Goal: Task Accomplishment & Management: Use online tool/utility

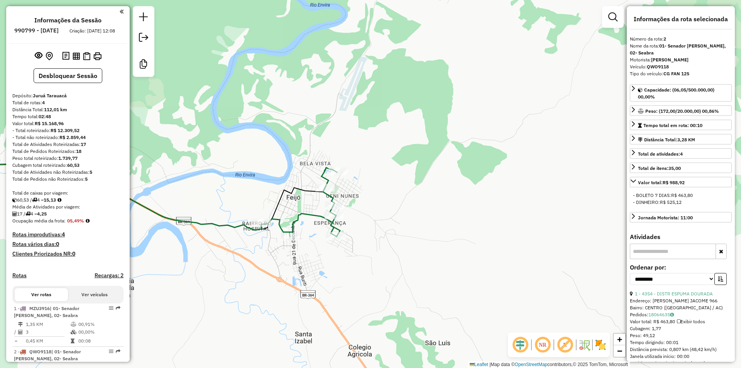
select select "**********"
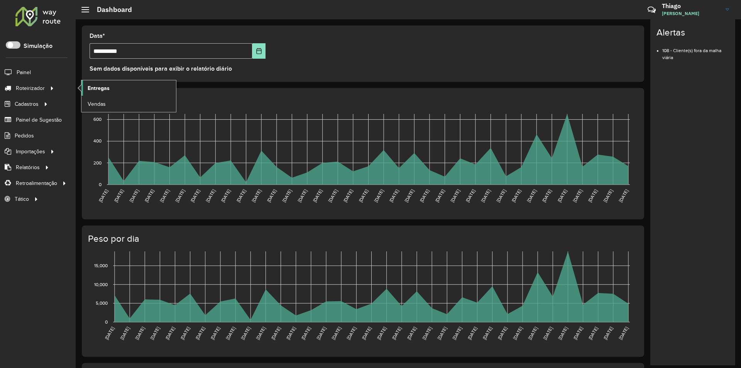
click at [96, 91] on span "Entregas" at bounding box center [99, 88] width 22 height 8
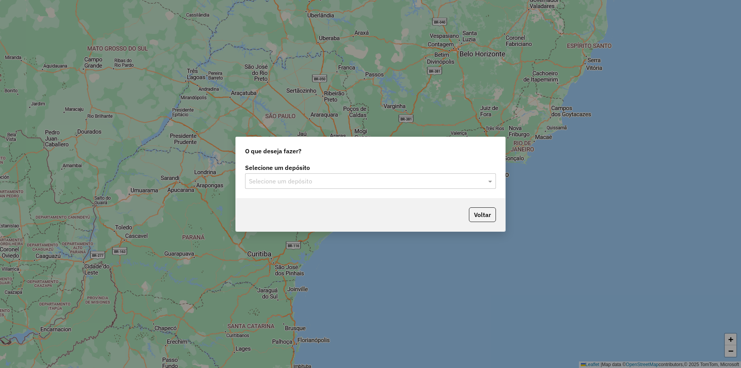
click at [288, 189] on div "Selecione um depósito Selecione um depósito" at bounding box center [370, 180] width 269 height 36
click at [293, 183] on input "text" at bounding box center [363, 181] width 228 height 9
click at [286, 194] on ng-dropdown-panel "Juruá Tarauacá" at bounding box center [370, 204] width 251 height 22
click at [282, 204] on span "Juruá Tarauacá" at bounding box center [269, 203] width 41 height 7
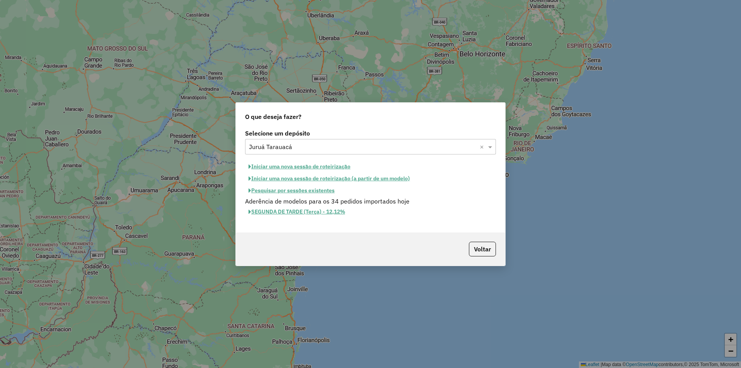
click at [287, 164] on button "Iniciar uma nova sessão de roteirização" at bounding box center [299, 167] width 109 height 12
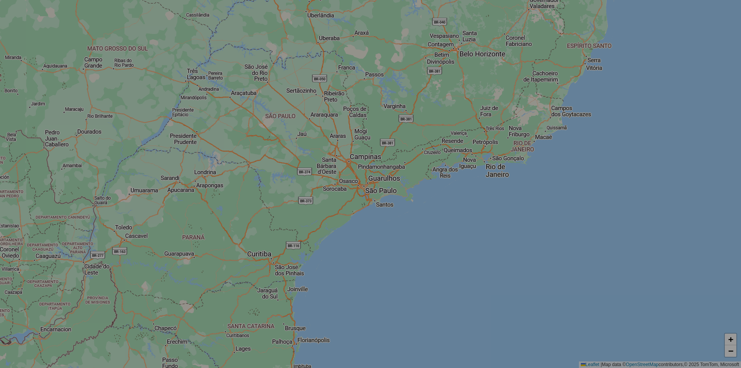
select select "*"
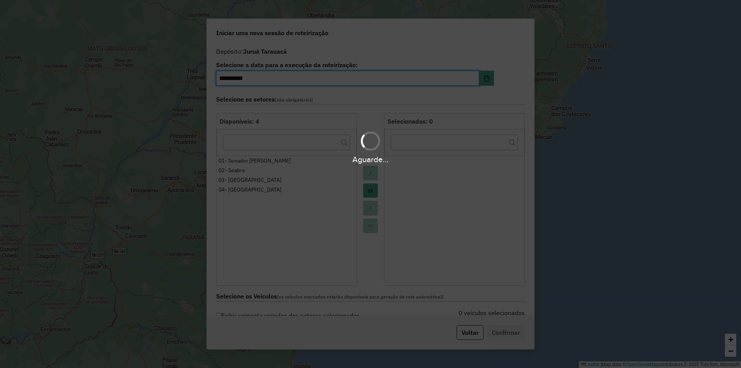
click at [366, 193] on div "Aguarde..." at bounding box center [370, 184] width 741 height 368
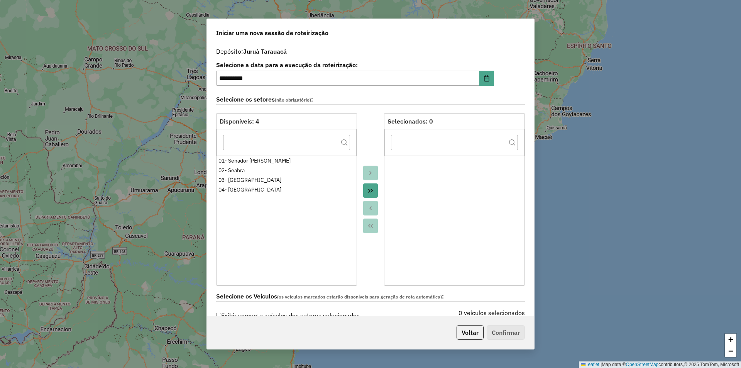
click at [367, 193] on icon "Move All to Target" at bounding box center [370, 191] width 6 height 6
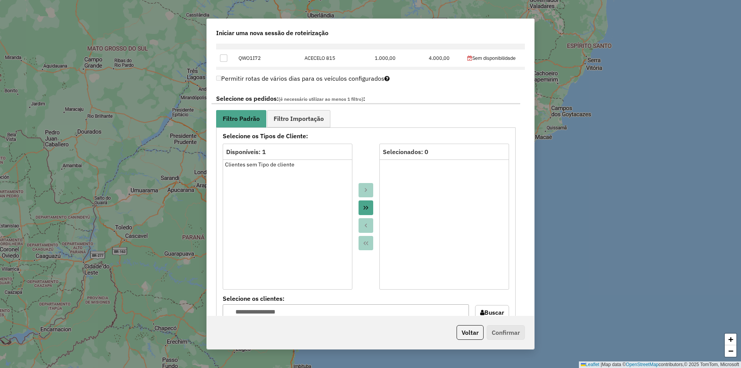
scroll to position [416, 0]
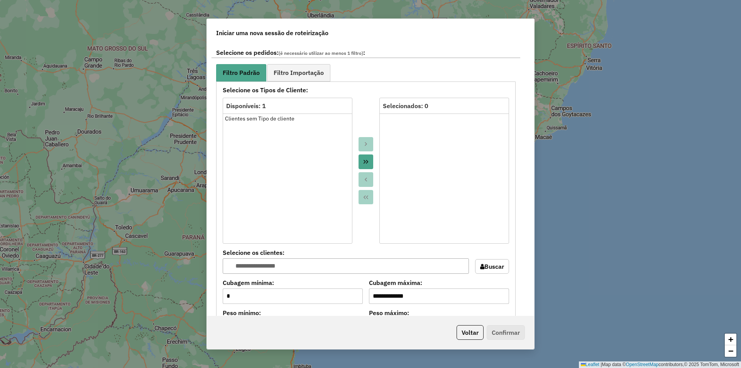
click at [363, 160] on icon "Move All to Target" at bounding box center [366, 162] width 6 height 6
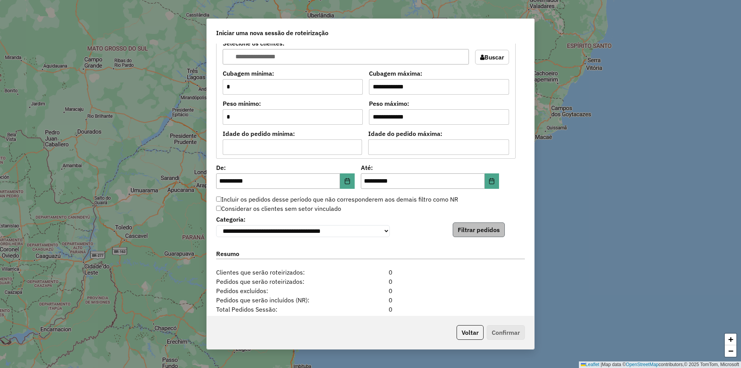
scroll to position [629, 0]
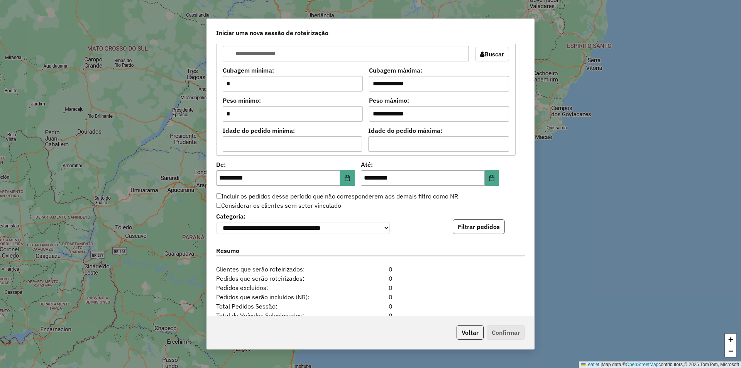
click at [476, 227] on button "Filtrar pedidos" at bounding box center [479, 226] width 52 height 15
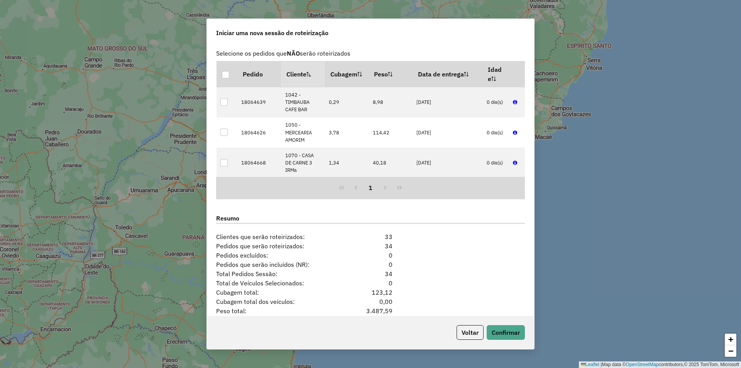
scroll to position [866, 0]
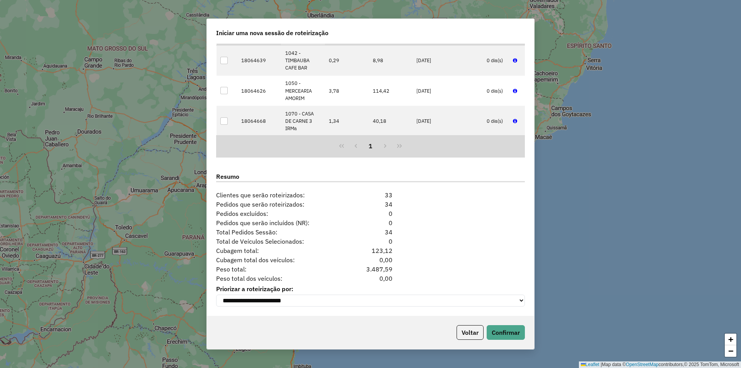
click at [497, 325] on div "Voltar Confirmar" at bounding box center [370, 332] width 327 height 33
click at [496, 328] on button "Confirmar" at bounding box center [506, 332] width 38 height 15
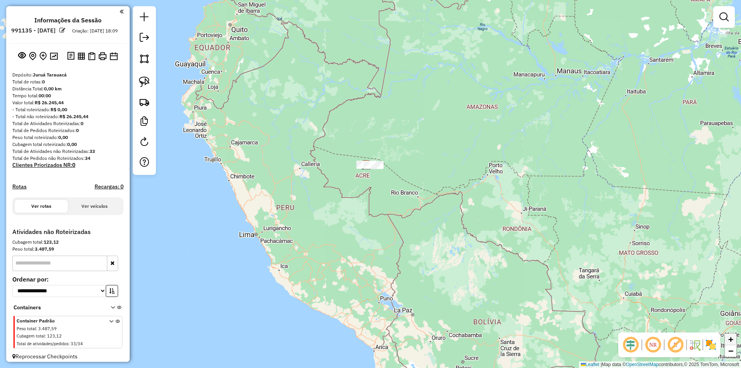
click at [727, 335] on link "+" at bounding box center [731, 339] width 12 height 12
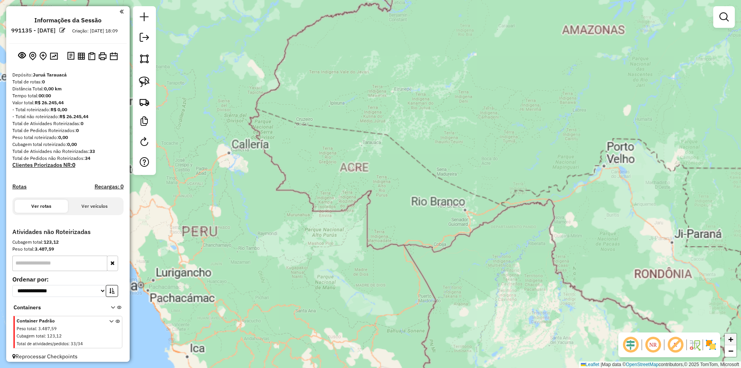
click at [727, 335] on link "+" at bounding box center [731, 339] width 12 height 12
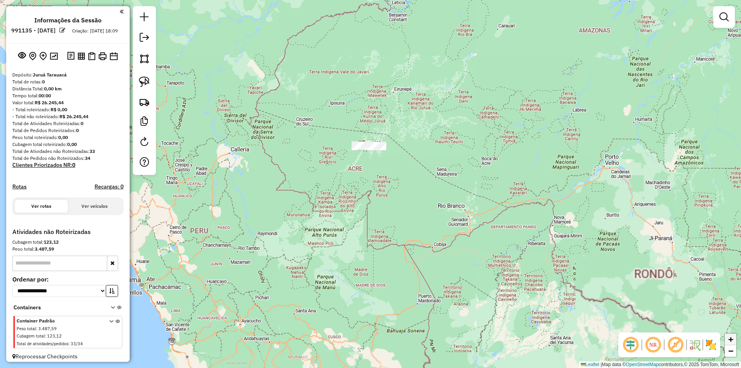
click at [727, 335] on link "+" at bounding box center [731, 339] width 12 height 12
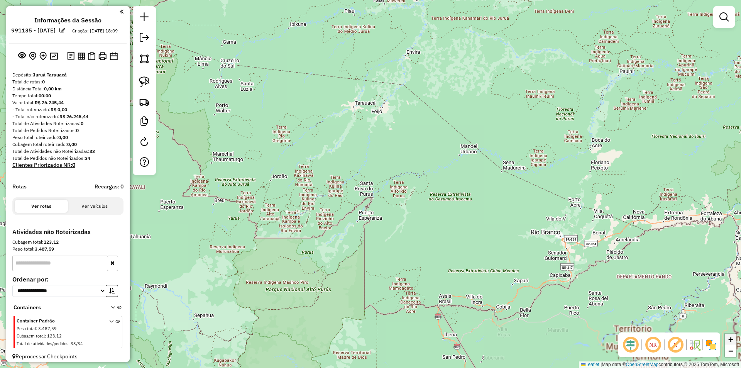
click at [727, 335] on link "+" at bounding box center [731, 339] width 12 height 12
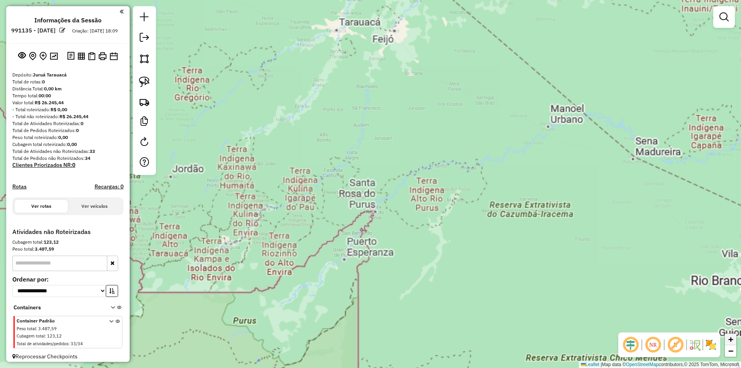
click at [727, 335] on link "+" at bounding box center [731, 339] width 12 height 12
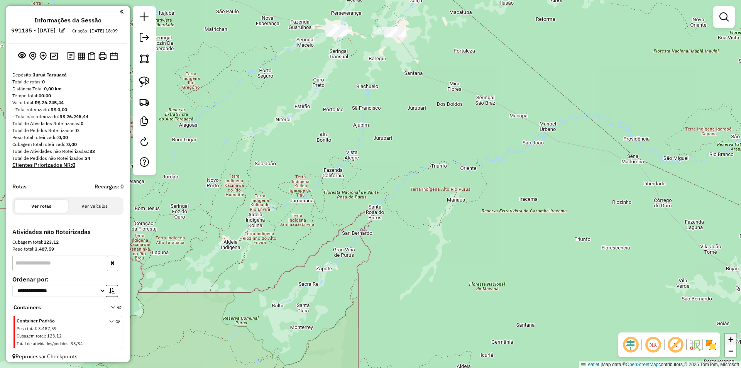
click at [727, 335] on link "+" at bounding box center [731, 339] width 12 height 12
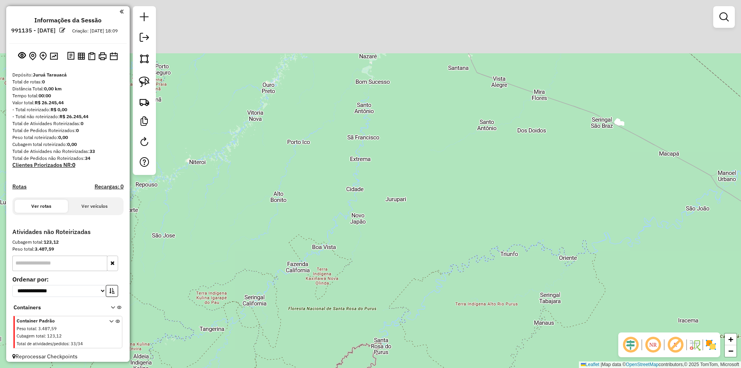
drag, startPoint x: 425, startPoint y: 102, endPoint x: 437, endPoint y: 326, distance: 224.5
click at [437, 326] on div "Janela de atendimento Grade de atendimento Capacidade Transportadoras Veículos …" at bounding box center [370, 184] width 741 height 368
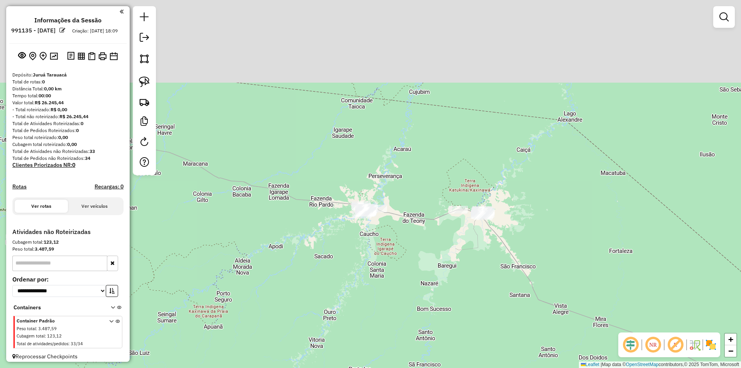
drag, startPoint x: 396, startPoint y: 210, endPoint x: 462, endPoint y: 311, distance: 120.8
click at [454, 311] on div "Janela de atendimento Grade de atendimento Capacidade Transportadoras Veículos …" at bounding box center [370, 184] width 741 height 368
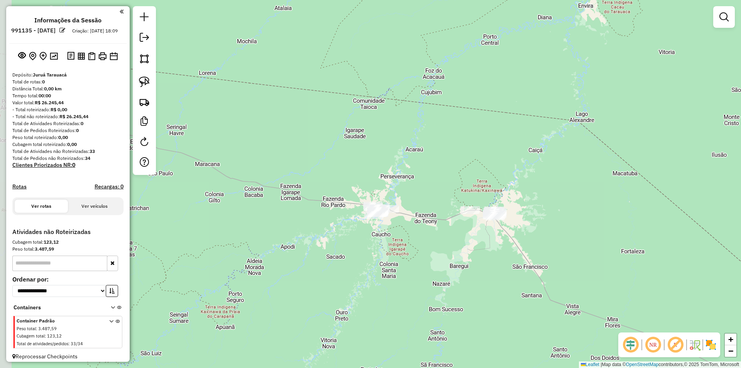
drag, startPoint x: 485, startPoint y: 311, endPoint x: 494, endPoint y: 306, distance: 9.5
click at [490, 308] on div "Janela de atendimento Grade de atendimento Capacidade Transportadoras Veículos …" at bounding box center [370, 184] width 741 height 368
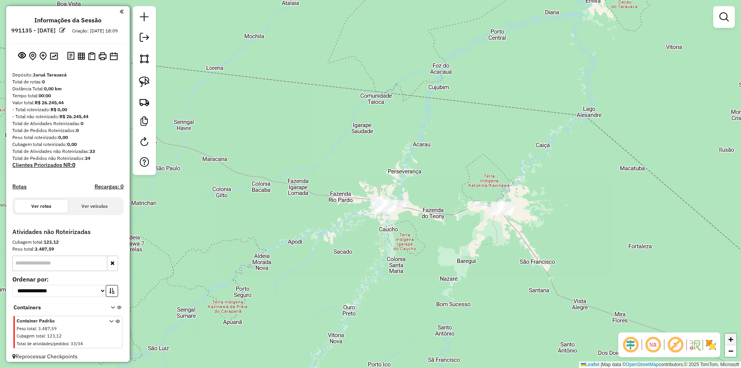
click at [727, 339] on link "+" at bounding box center [731, 339] width 12 height 12
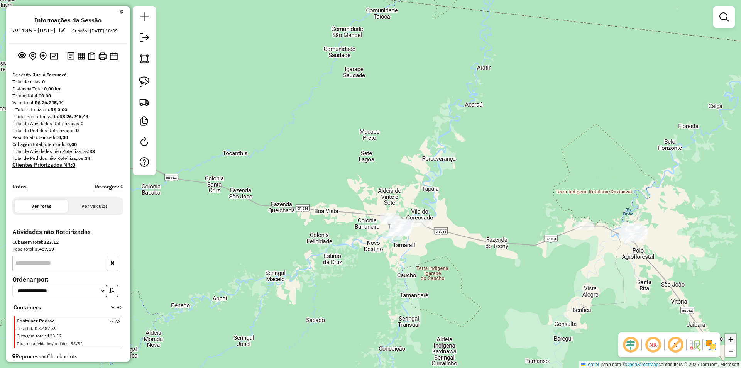
click at [727, 339] on link "+" at bounding box center [731, 339] width 12 height 12
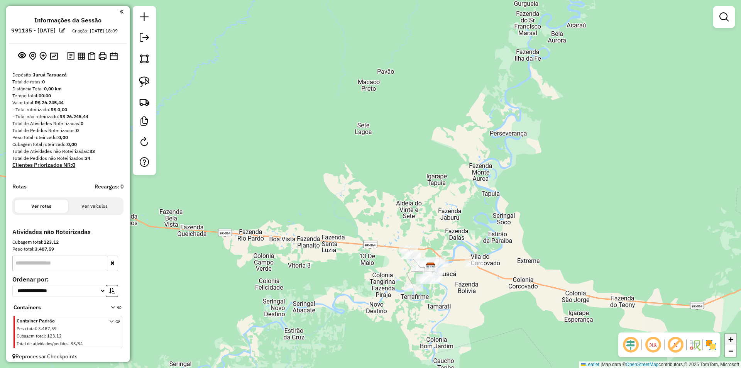
click at [727, 339] on link "+" at bounding box center [731, 339] width 12 height 12
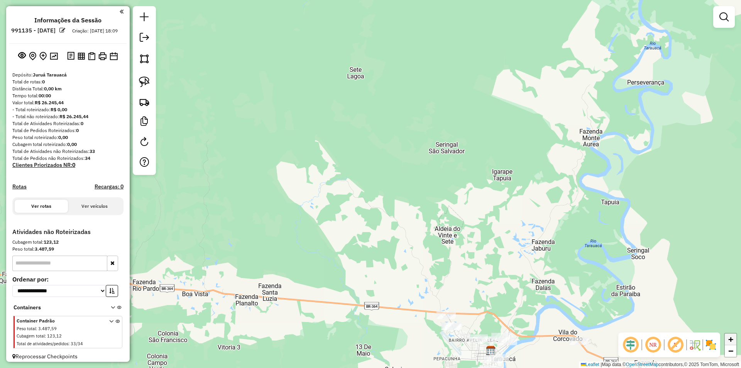
click at [727, 339] on link "+" at bounding box center [731, 339] width 12 height 12
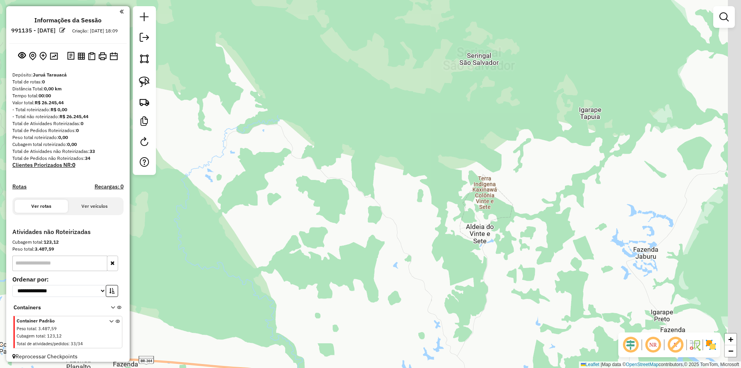
drag, startPoint x: 632, startPoint y: 284, endPoint x: 458, endPoint y: 96, distance: 256.7
click at [458, 96] on div "Janela de atendimento Grade de atendimento Capacidade Transportadoras Veículos …" at bounding box center [370, 184] width 741 height 368
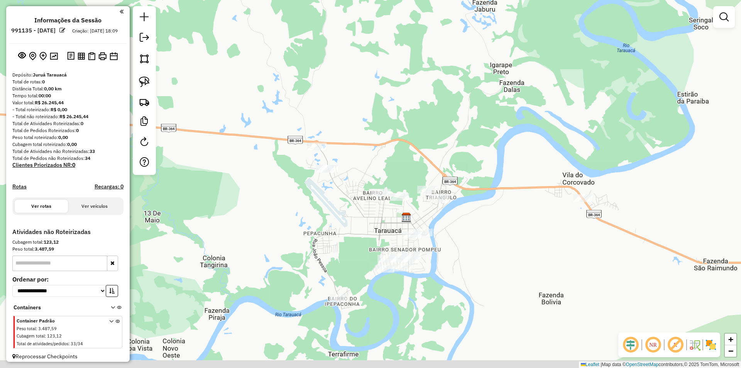
drag, startPoint x: 492, startPoint y: 250, endPoint x: 467, endPoint y: 144, distance: 109.0
click at [467, 144] on div "Janela de atendimento Grade de atendimento Capacidade Transportadoras Veículos …" at bounding box center [370, 184] width 741 height 368
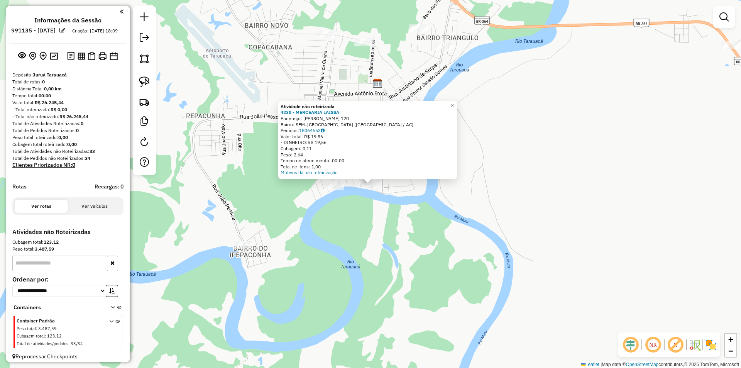
click at [360, 218] on div "Atividade não roteirizada 4238 - MERCEARIA LAISSA Endereço: TRAV [PERSON_NAME] …" at bounding box center [370, 184] width 741 height 368
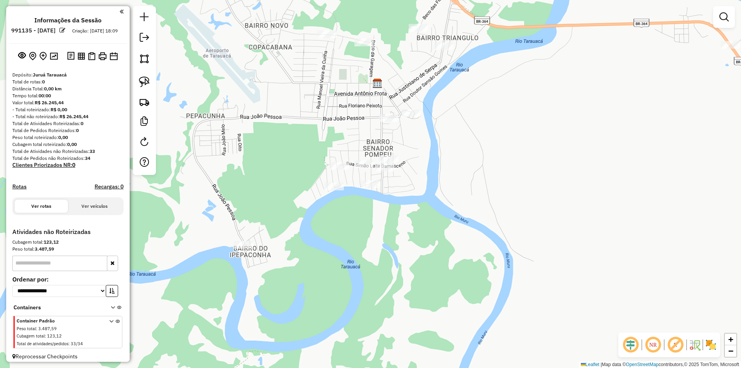
click at [360, 158] on div "Janela de atendimento Grade de atendimento Capacidade Transportadoras Veículos …" at bounding box center [370, 184] width 741 height 368
click at [360, 159] on div "Janela de atendimento Grade de atendimento Capacidade Transportadoras Veículos …" at bounding box center [370, 184] width 741 height 368
click at [392, 154] on div "Janela de atendimento Grade de atendimento Capacidade Transportadoras Veículos …" at bounding box center [370, 184] width 741 height 368
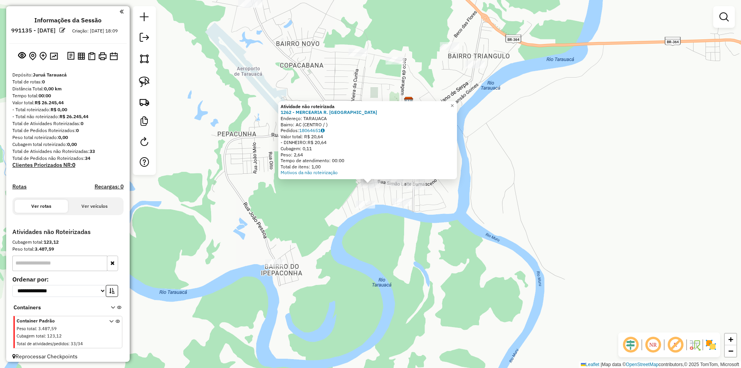
click at [362, 208] on div at bounding box center [365, 205] width 19 height 8
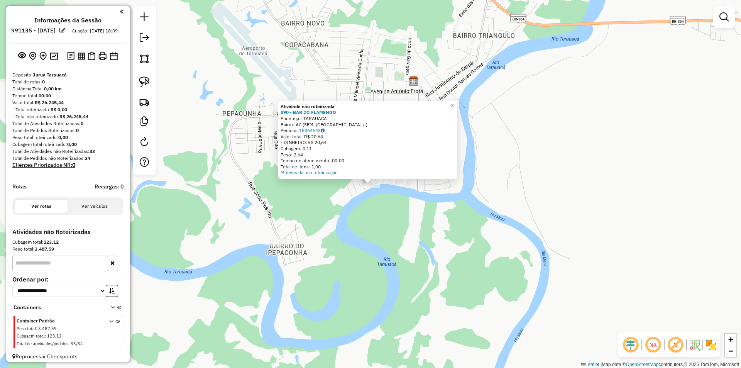
drag, startPoint x: 377, startPoint y: 219, endPoint x: 377, endPoint y: 210, distance: 9.3
click at [377, 219] on div "Atividade não roteirizada 890 - BAR DO FLAMENGO Endereço: TARAUACA Bairro: AC (…" at bounding box center [370, 184] width 741 height 368
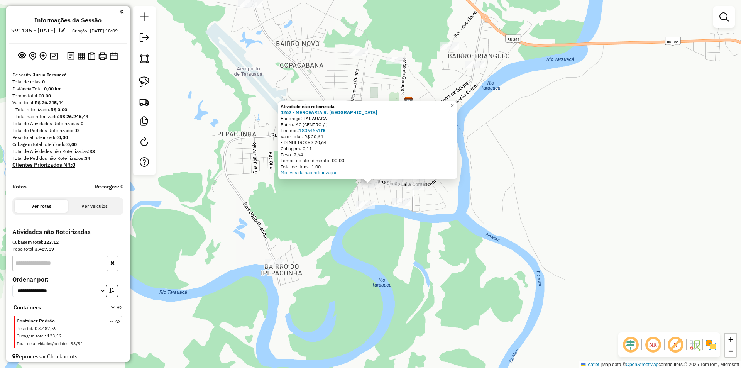
click at [372, 194] on div "Atividade não roteirizada 1262 - MERCEARIA R. [PERSON_NAME]: TARAUACA Bairro: A…" at bounding box center [370, 184] width 741 height 368
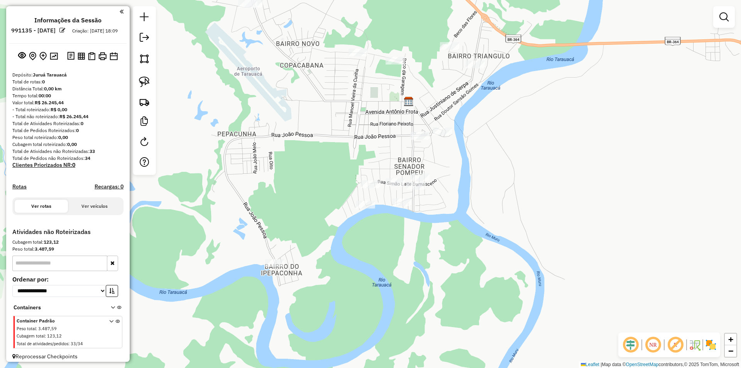
click at [137, 73] on div at bounding box center [144, 90] width 23 height 169
click at [147, 81] on img at bounding box center [144, 81] width 11 height 11
drag, startPoint x: 406, startPoint y: 154, endPoint x: 343, endPoint y: 206, distance: 82.0
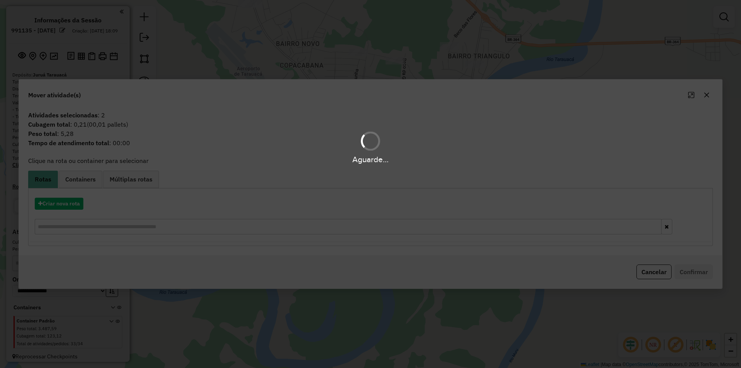
click at [64, 208] on div "Aguarde..." at bounding box center [370, 184] width 741 height 368
click at [67, 207] on button "Criar nova rota" at bounding box center [59, 204] width 49 height 12
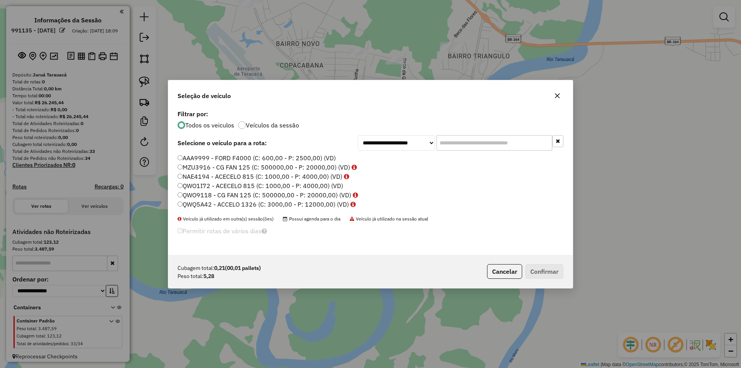
scroll to position [4, 2]
click at [189, 165] on label "MZU3916 - CG FAN 125 (C: 500000,00 - P: 20000,00) (VD)" at bounding box center [267, 166] width 179 height 9
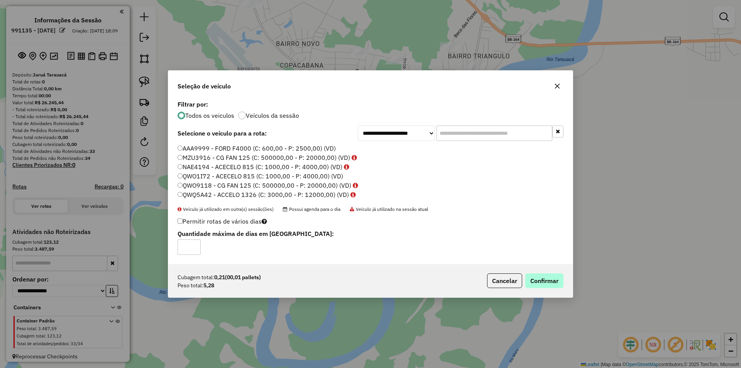
drag, startPoint x: 521, startPoint y: 277, endPoint x: 533, endPoint y: 277, distance: 12.3
click at [533, 277] on p-footer "Cubagem total: 0,21 (00,01 pallets) Peso total: 5,28 Cancelar Confirmar" at bounding box center [523, 280] width 79 height 15
click at [534, 277] on button "Confirmar" at bounding box center [544, 280] width 38 height 15
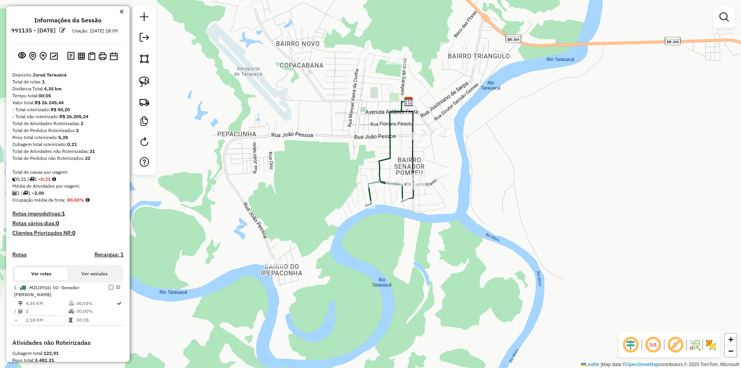
drag, startPoint x: 16, startPoint y: 306, endPoint x: 115, endPoint y: 273, distance: 105.1
click at [16, 307] on td at bounding box center [16, 303] width 4 height 8
select select "**********"
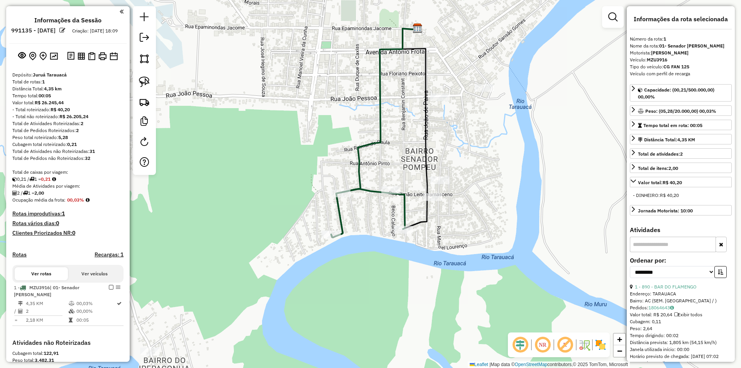
drag, startPoint x: 395, startPoint y: 230, endPoint x: 404, endPoint y: 187, distance: 43.8
click at [404, 187] on div "Janela de atendimento Grade de atendimento Capacidade Transportadoras Veículos …" at bounding box center [370, 184] width 741 height 368
click at [341, 189] on icon at bounding box center [368, 213] width 74 height 49
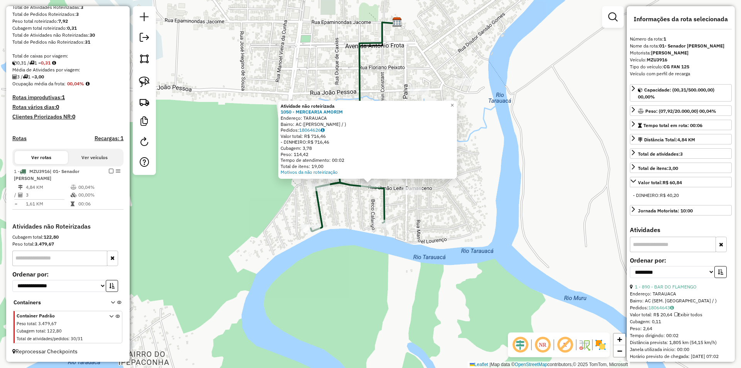
drag, startPoint x: 292, startPoint y: 232, endPoint x: 335, endPoint y: 217, distance: 44.7
click at [293, 232] on div "Atividade não roteirizada 1050 - MERCEARIA AMORIM Endereço: TARAUACA Bairro: AC…" at bounding box center [370, 184] width 741 height 368
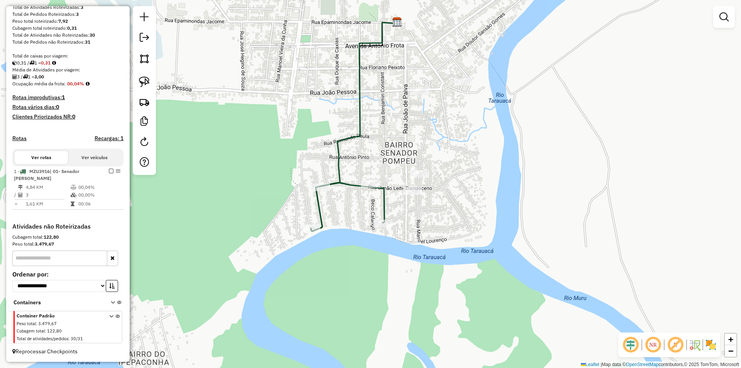
click at [411, 178] on div at bounding box center [419, 174] width 19 height 8
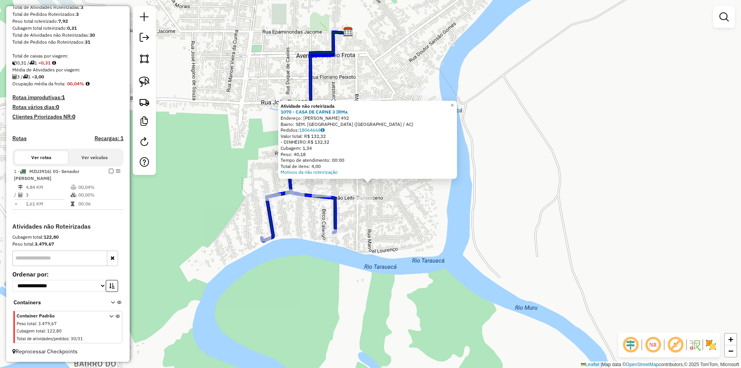
click at [300, 194] on div at bounding box center [294, 193] width 19 height 8
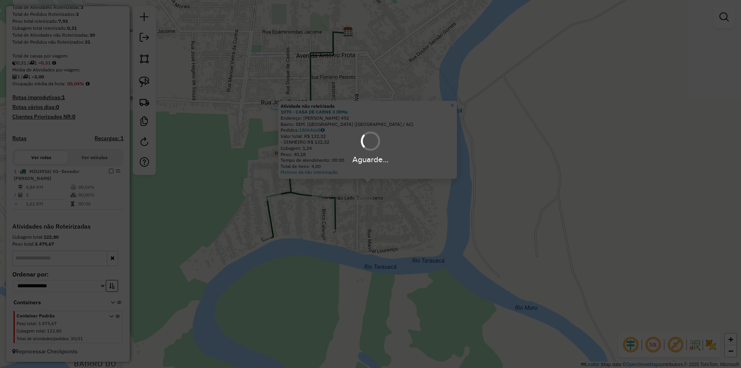
click at [74, 182] on div "Aguarde..." at bounding box center [370, 184] width 741 height 368
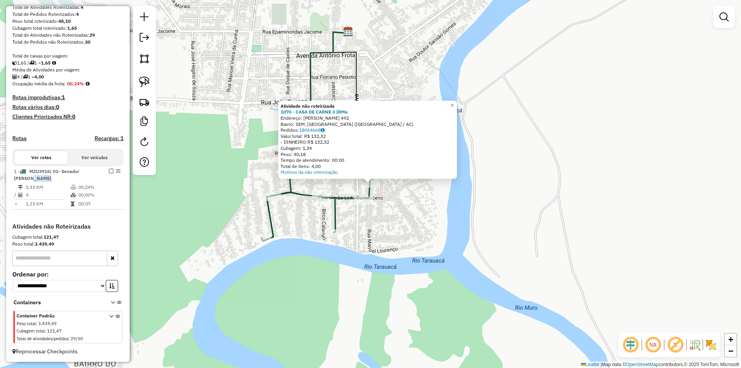
click at [74, 182] on div "1 - MZU3916 | 01- Senador [PERSON_NAME]" at bounding box center [55, 175] width 82 height 14
select select "**********"
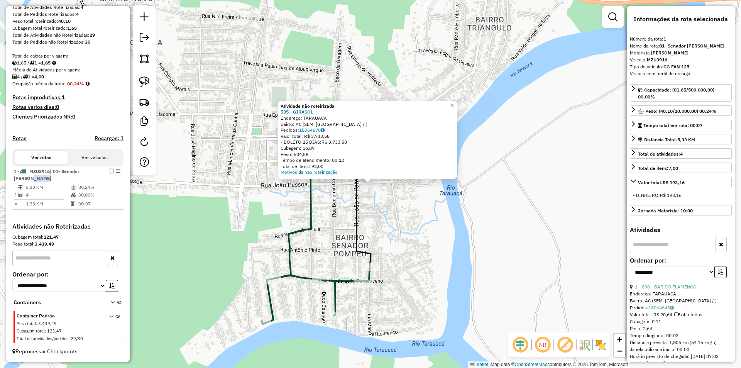
click at [391, 193] on div "Atividade não roteirizada 535 - GIRASOL Endereço: TARAUACA Bairro: AC (SEM. POM…" at bounding box center [370, 184] width 741 height 368
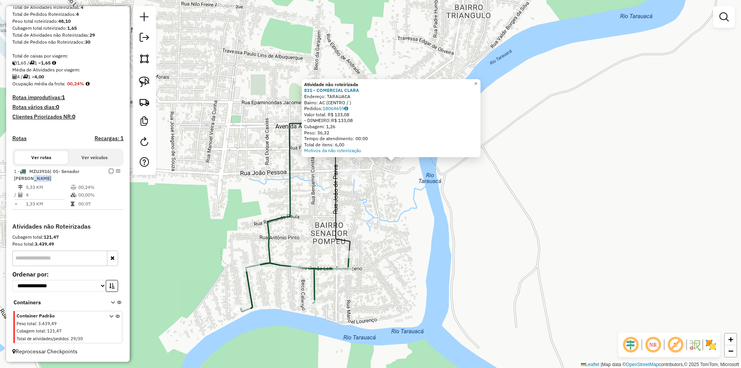
drag, startPoint x: 351, startPoint y: 201, endPoint x: 377, endPoint y: 178, distance: 34.4
click at [377, 178] on div "Atividade não roteirizada 831 - COMERCIAL CLARA Endereço: TARAUACA Bairro: AC (…" at bounding box center [370, 184] width 741 height 368
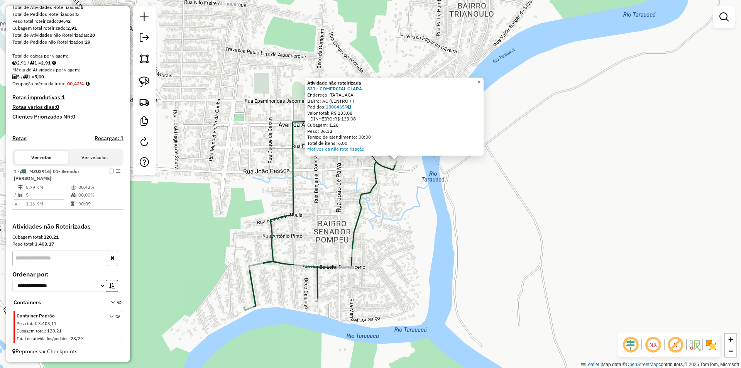
click at [305, 269] on icon at bounding box center [320, 235] width 153 height 149
select select "**********"
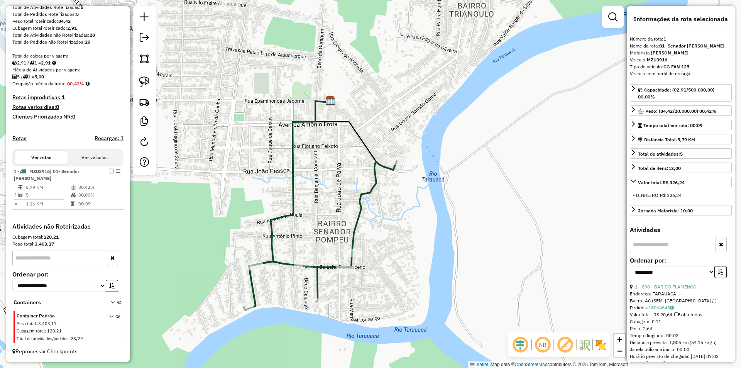
click at [309, 271] on div "Janela de atendimento Grade de atendimento Capacidade Transportadoras Veículos …" at bounding box center [370, 184] width 741 height 368
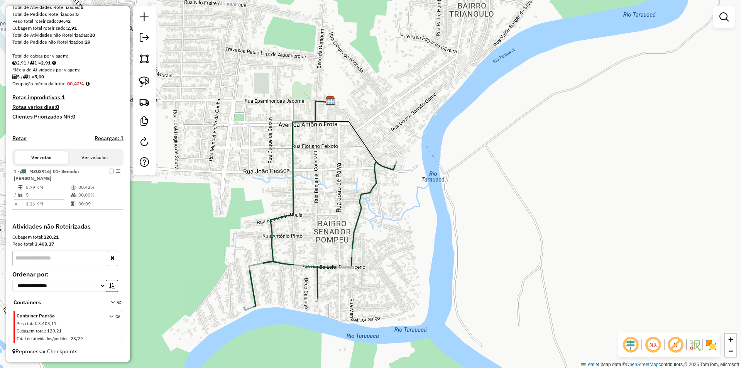
click at [306, 266] on div at bounding box center [303, 263] width 19 height 8
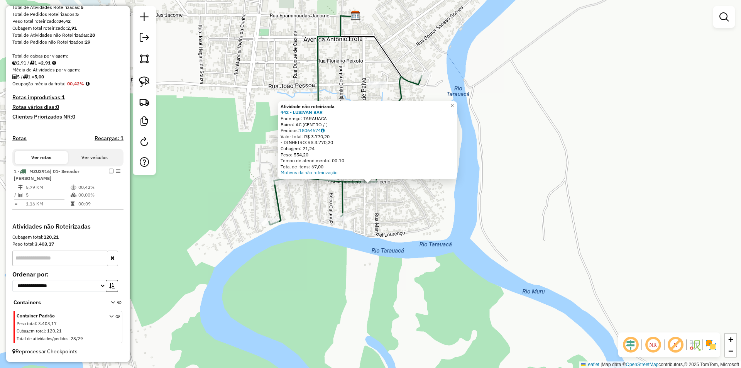
click at [374, 205] on div "Atividade não roteirizada 442 - LUSIVAN BAR Endereço: TARAUACA Bairro: AC (CENT…" at bounding box center [370, 184] width 741 height 368
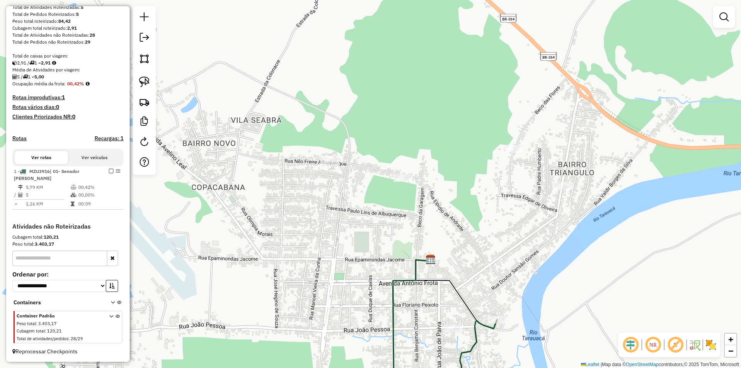
drag, startPoint x: 322, startPoint y: 111, endPoint x: 379, endPoint y: 307, distance: 204.2
click at [379, 307] on icon at bounding box center [387, 364] width 86 height 209
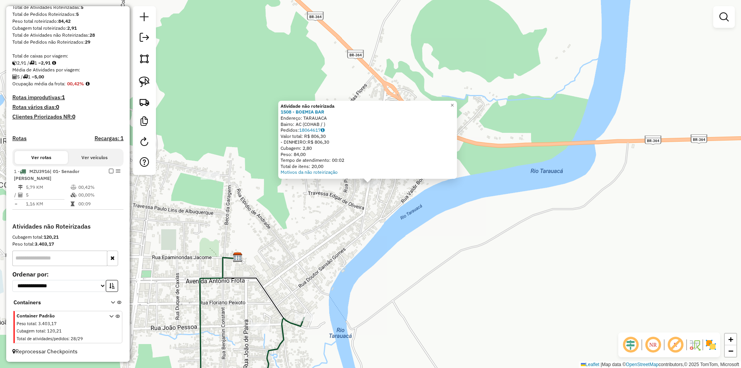
click at [349, 207] on div "Atividade não roteirizada 1508 - BOEMIA BAR Endereço: TARAUACA Bairro: AC (COHA…" at bounding box center [370, 184] width 741 height 368
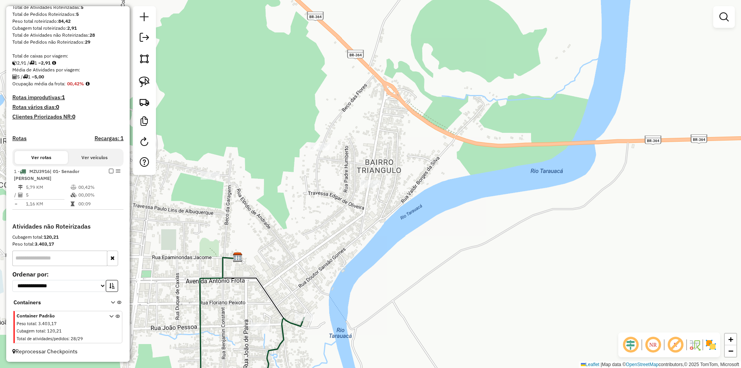
click at [323, 154] on div "Janela de atendimento Grade de atendimento Capacidade Transportadoras Veículos …" at bounding box center [370, 184] width 741 height 368
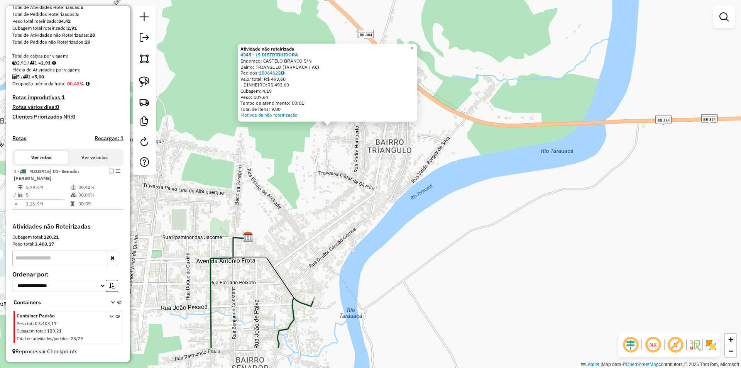
drag, startPoint x: 441, startPoint y: 261, endPoint x: 394, endPoint y: 193, distance: 82.9
click at [394, 194] on div "Atividade não roteirizada 4345 - LS DISTRIBUIDORA Endereço: CASTELO BRANCO S/N …" at bounding box center [370, 184] width 741 height 368
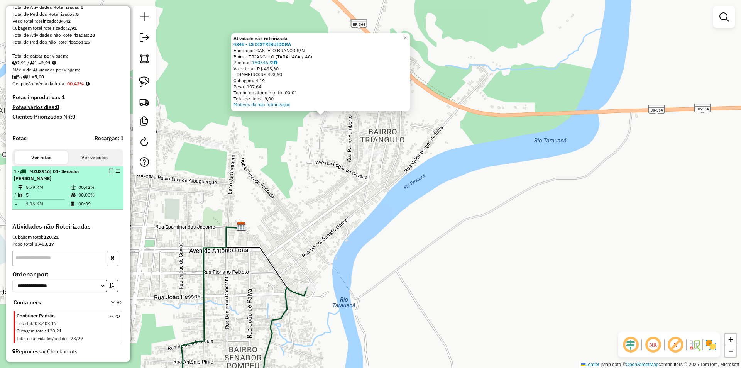
click at [68, 200] on td "1,16 KM" at bounding box center [47, 204] width 45 height 8
select select "**********"
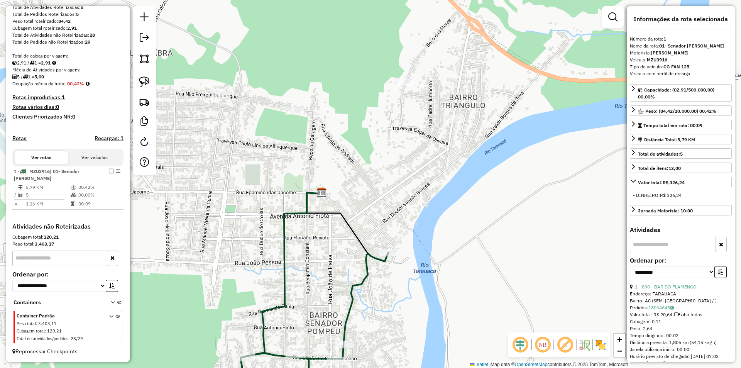
drag, startPoint x: 554, startPoint y: 131, endPoint x: 481, endPoint y: 248, distance: 137.6
click at [486, 266] on div "Janela de atendimento Grade de atendimento Capacidade Transportadoras Veículos …" at bounding box center [370, 184] width 741 height 368
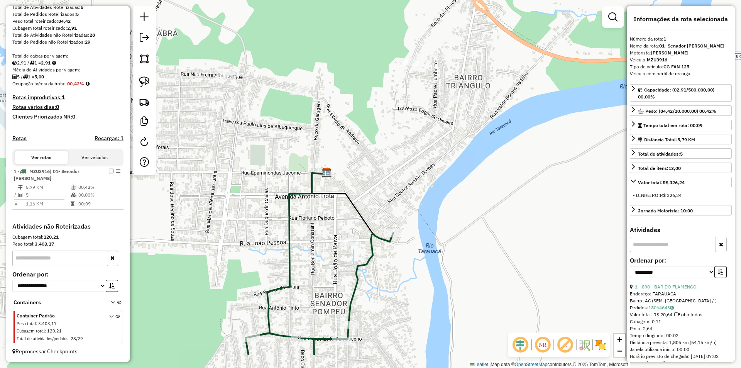
drag, startPoint x: 412, startPoint y: 247, endPoint x: 419, endPoint y: 217, distance: 30.4
click at [416, 233] on div "Janela de atendimento Grade de atendimento Capacidade Transportadoras Veículos …" at bounding box center [370, 184] width 741 height 368
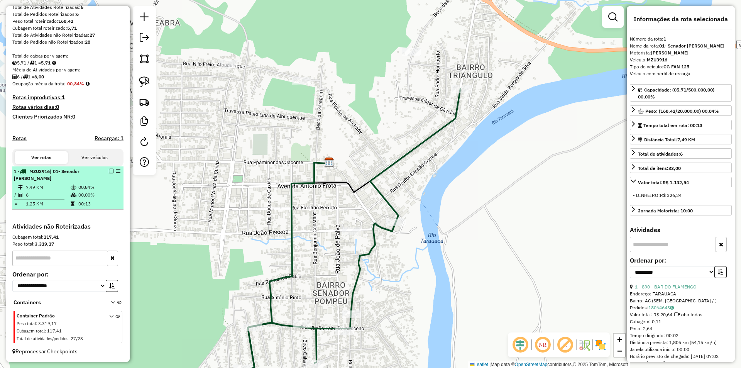
click at [109, 170] on em at bounding box center [111, 171] width 5 height 5
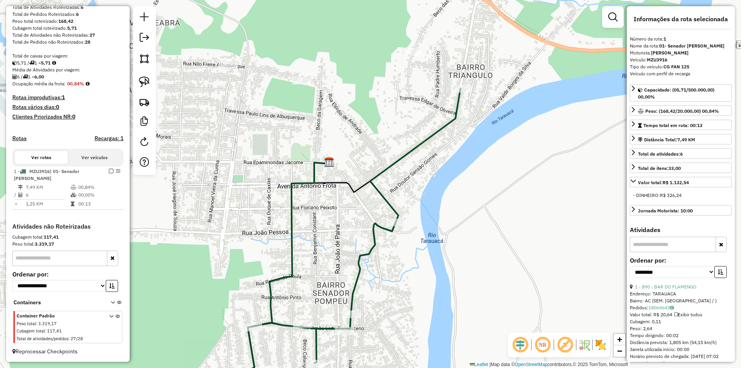
scroll to position [90, 0]
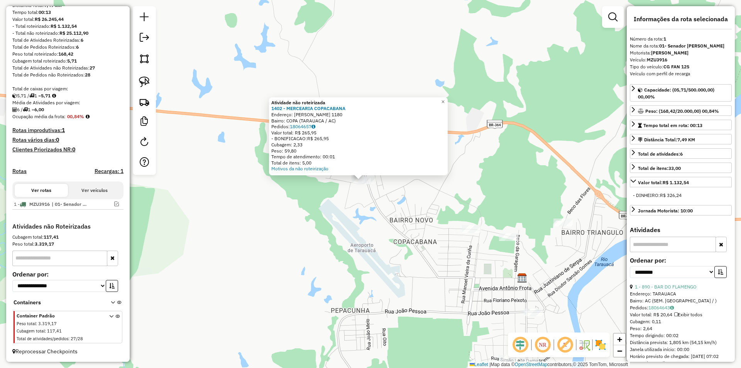
click at [372, 184] on div at bounding box center [366, 180] width 19 height 8
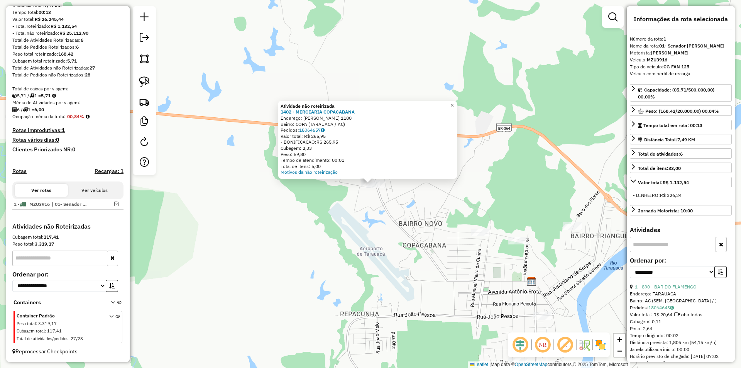
click at [380, 201] on div "× Atividade não roteirizada 1402 - MERCEARIA COPACABANA Endereço: [PERSON_NAME]…" at bounding box center [370, 184] width 741 height 368
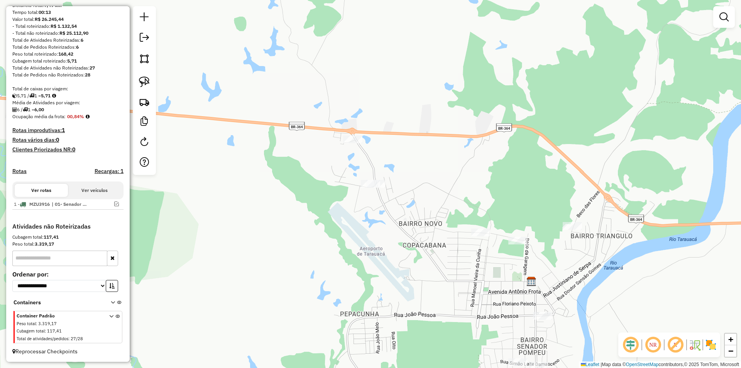
click at [356, 147] on div "Janela de atendimento Grade de atendimento Capacidade Transportadoras Veículos …" at bounding box center [370, 184] width 741 height 368
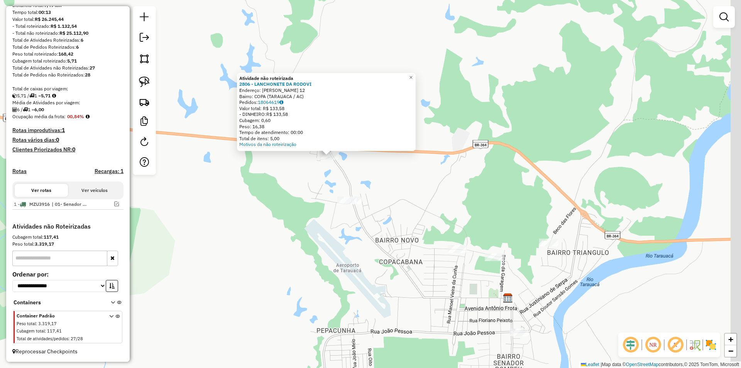
drag, startPoint x: 372, startPoint y: 214, endPoint x: 311, endPoint y: 176, distance: 71.7
click at [311, 176] on div "Atividade não roteirizada 2806 - LANCHONETE DA RODOVI Endereço: AVELINO LEAL 12…" at bounding box center [370, 184] width 741 height 368
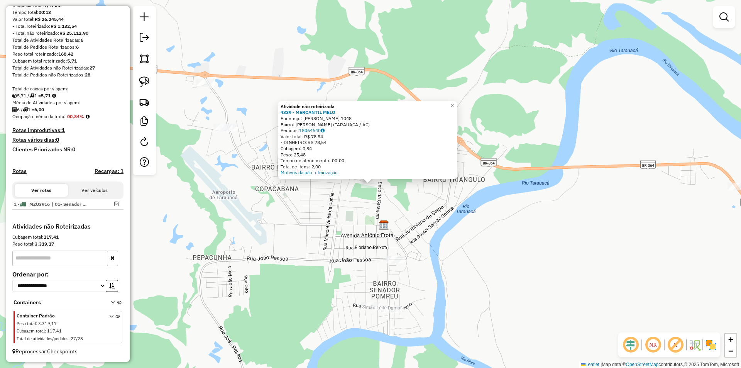
click at [387, 254] on div "Atividade não roteirizada 4339 - MERCANTIL MELO Endereço: NILO FREIRE DE ALBUQU…" at bounding box center [370, 184] width 741 height 368
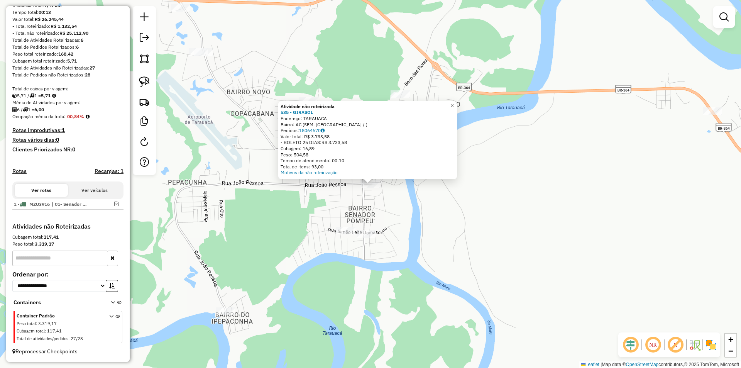
click at [312, 212] on div "Atividade não roteirizada 535 - GIRASOL Endereço: TARAUACA Bairro: AC (SEM. POM…" at bounding box center [370, 184] width 741 height 368
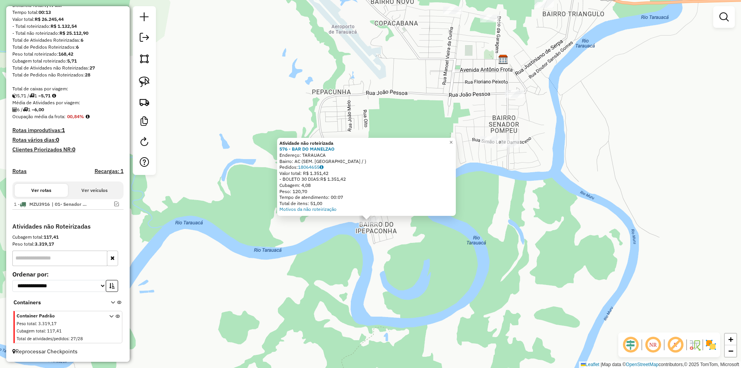
drag, startPoint x: 317, startPoint y: 215, endPoint x: 314, endPoint y: 272, distance: 56.8
click at [314, 272] on div "Atividade não roteirizada 576 - BAR DO MANELZAO Endereço: TARAUACA Bairro: AC (…" at bounding box center [370, 184] width 741 height 368
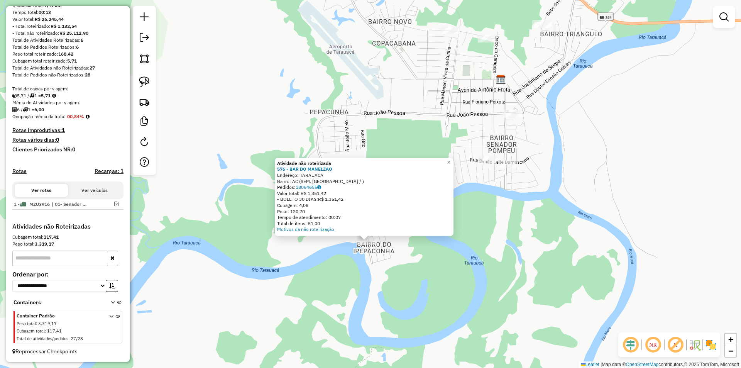
click at [314, 272] on div "Atividade não roteirizada 576 - BAR DO MANELZAO Endereço: TARAUACA Bairro: AC (…" at bounding box center [370, 184] width 741 height 368
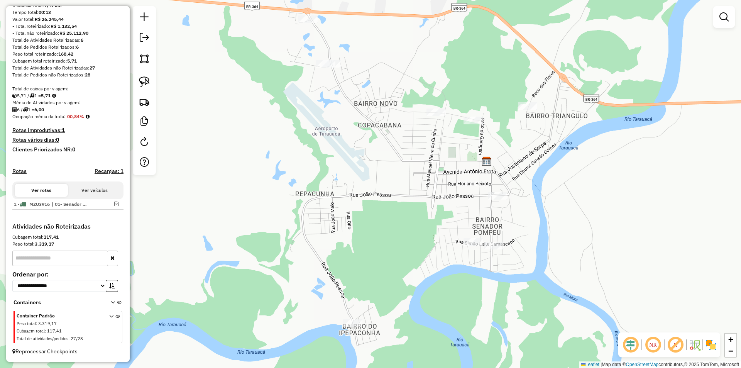
drag, startPoint x: 318, startPoint y: 298, endPoint x: 293, endPoint y: 373, distance: 79.1
click at [293, 367] on html "Aguarde... Pop-up bloqueado! Seu navegador bloqueou automáticamente a abertura …" at bounding box center [370, 184] width 741 height 368
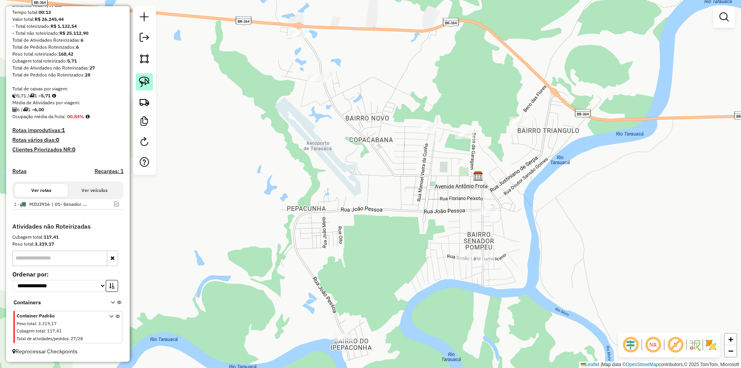
click at [147, 84] on img at bounding box center [144, 81] width 11 height 11
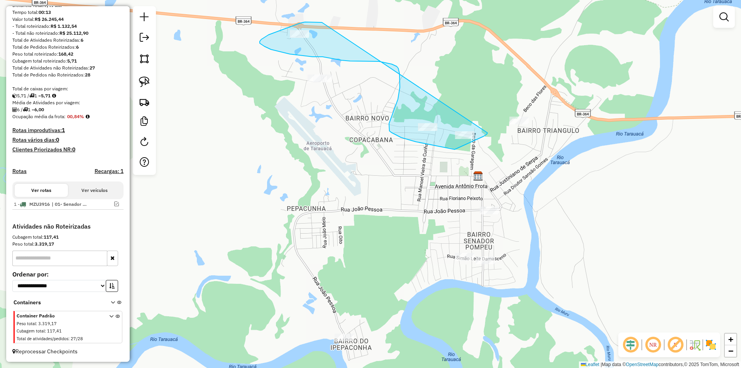
drag, startPoint x: 322, startPoint y: 22, endPoint x: 467, endPoint y: 115, distance: 171.6
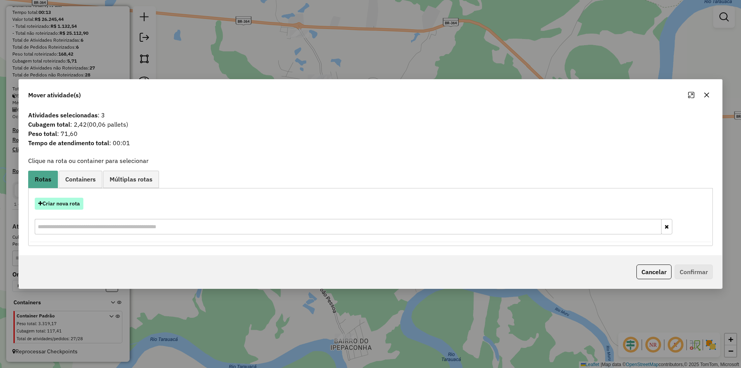
click at [49, 207] on button "Criar nova rota" at bounding box center [59, 204] width 49 height 12
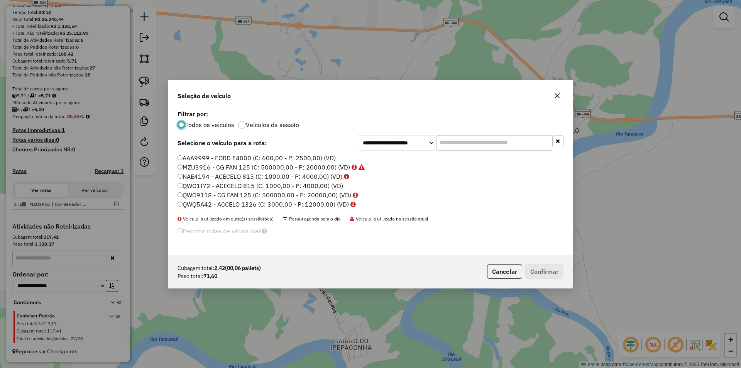
scroll to position [4, 2]
click at [183, 195] on label "QWO9118 - CG FAN 125 (C: 500000,00 - P: 20000,00) (VD)" at bounding box center [268, 194] width 181 height 9
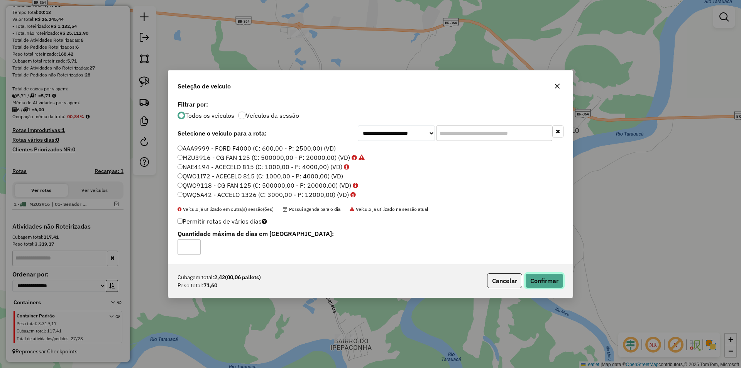
click at [549, 282] on button "Confirmar" at bounding box center [544, 280] width 38 height 15
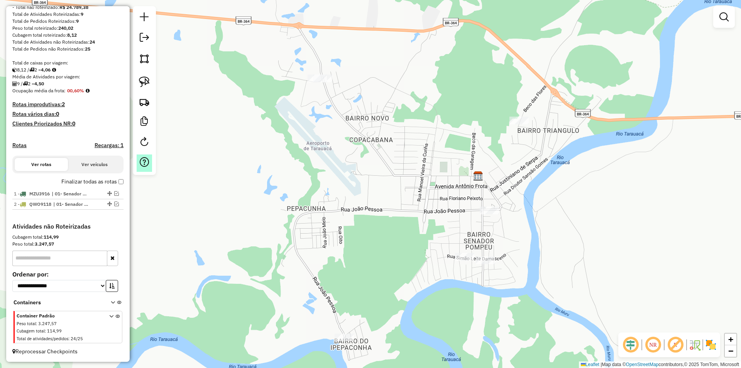
scroll to position [116, 0]
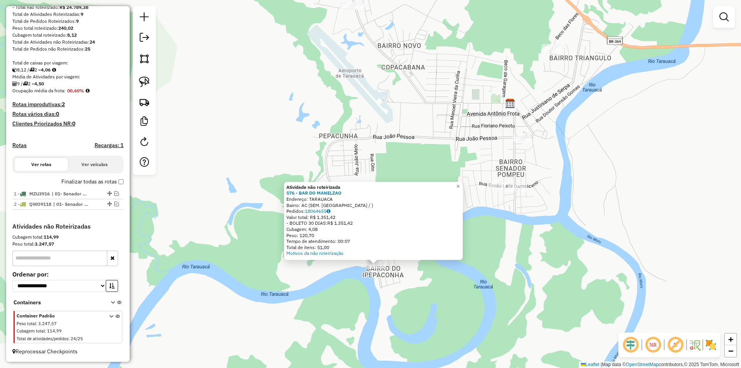
drag, startPoint x: 387, startPoint y: 245, endPoint x: 393, endPoint y: 326, distance: 80.9
click at [393, 326] on div "Atividade não roteirizada 576 - BAR DO MANELZAO Endereço: TARAUACA Bairro: AC (…" at bounding box center [370, 184] width 741 height 368
click at [424, 310] on div "Atividade não roteirizada 576 - BAR DO MANELZAO Endereço: TARAUACA Bairro: AC (…" at bounding box center [370, 184] width 741 height 368
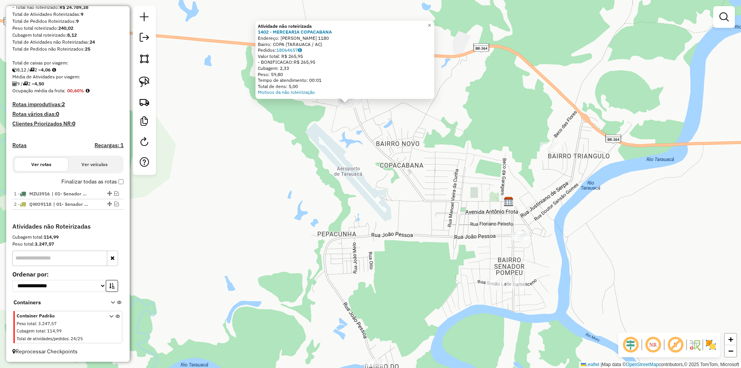
drag, startPoint x: 411, startPoint y: 251, endPoint x: 381, endPoint y: 144, distance: 111.8
click at [381, 144] on div "Atividade não roteirizada 1402 - MERCEARIA COPACABANA Endereço: [PERSON_NAME] 1…" at bounding box center [370, 184] width 741 height 368
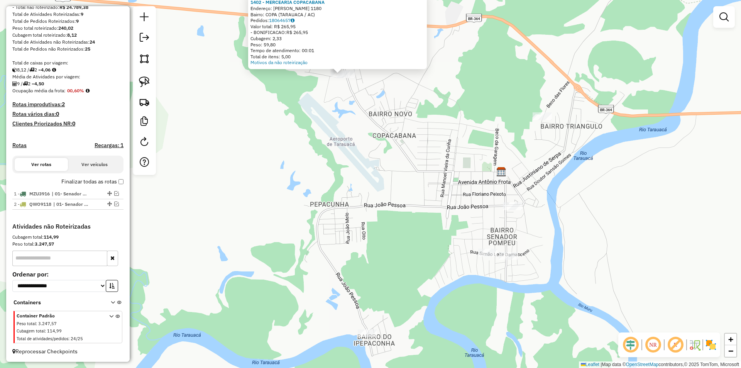
click at [512, 210] on div at bounding box center [512, 206] width 19 height 8
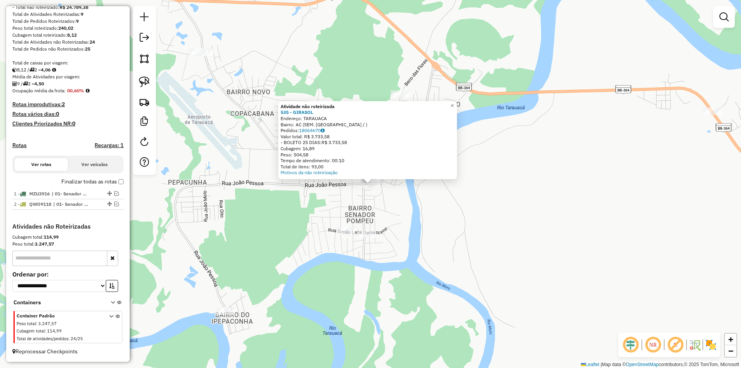
click at [344, 236] on div "Atividade não roteirizada 535 - GIRASOL Endereço: TARAUACA Bairro: AC (SEM. POM…" at bounding box center [370, 184] width 741 height 368
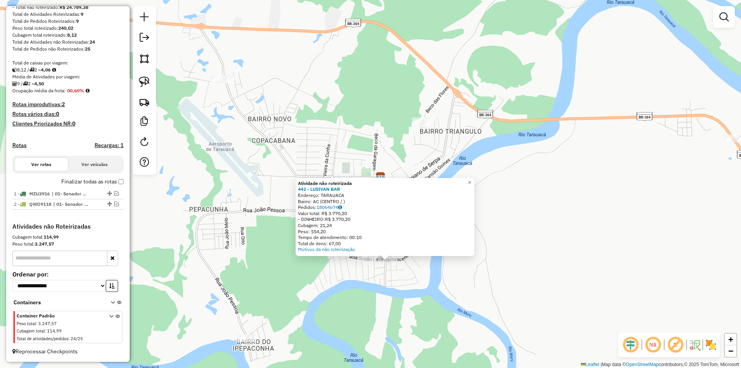
drag, startPoint x: 402, startPoint y: 238, endPoint x: 416, endPoint y: 304, distance: 67.8
click at [416, 304] on div "Atividade não roteirizada 442 - LUSIVAN BAR Endereço: TARAUACA Bairro: AC (CENT…" at bounding box center [370, 184] width 741 height 368
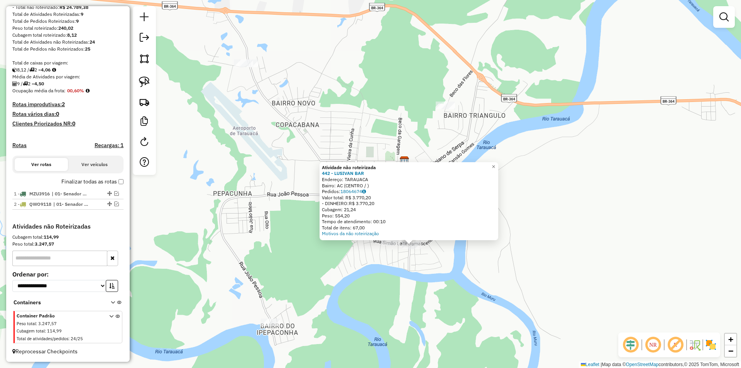
drag, startPoint x: 393, startPoint y: 324, endPoint x: 416, endPoint y: 307, distance: 28.5
click at [416, 307] on div "Atividade não roteirizada 442 - LUSIVAN BAR Endereço: TARAUACA Bairro: AC (CENT…" at bounding box center [370, 184] width 741 height 368
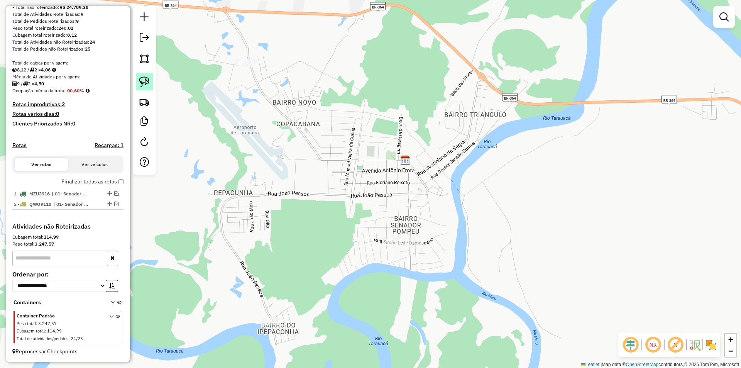
click at [141, 78] on img at bounding box center [144, 81] width 11 height 11
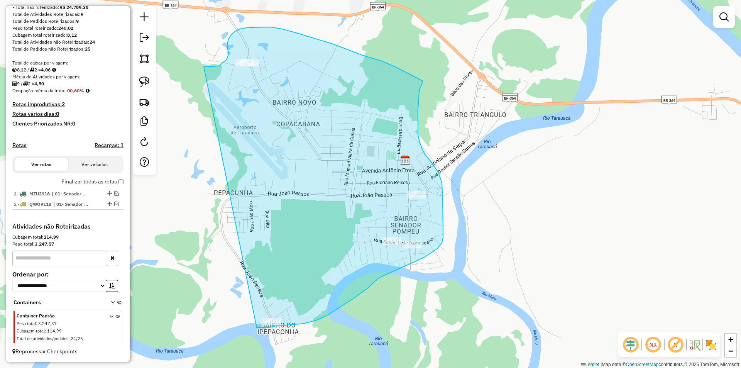
drag, startPoint x: 226, startPoint y: 60, endPoint x: 257, endPoint y: 321, distance: 263.4
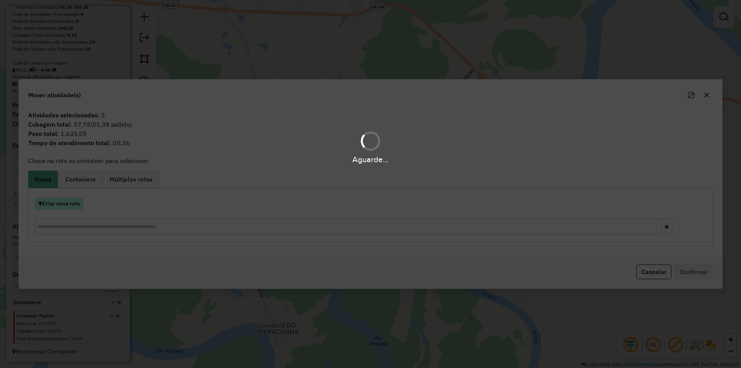
click at [63, 210] on hb-app "Aguarde... Pop-up bloqueado! Seu navegador bloqueou automáticamente a abertura …" at bounding box center [370, 184] width 741 height 368
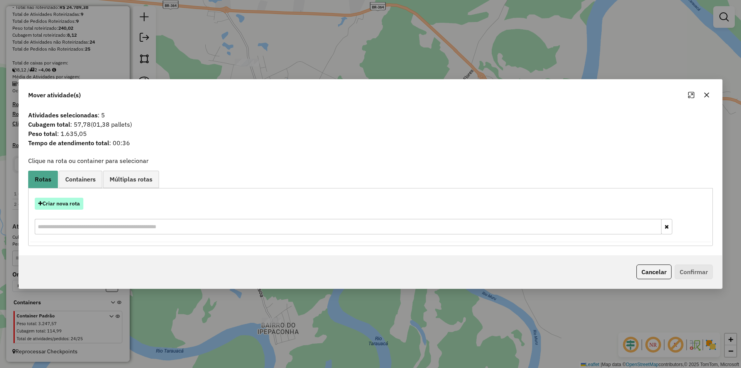
click at [65, 208] on button "Criar nova rota" at bounding box center [59, 204] width 49 height 12
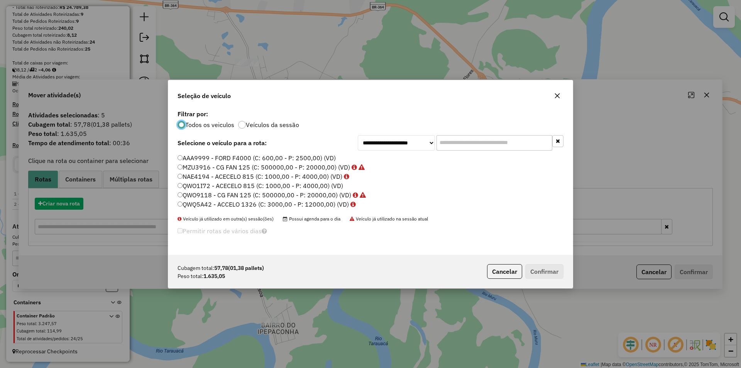
scroll to position [4, 2]
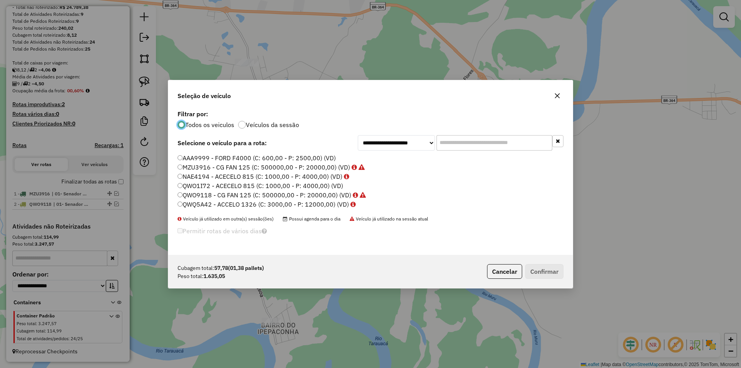
click at [195, 176] on label "NAE4194 - ACECELO 815 (C: 1000,00 - P: 4000,00) (VD)" at bounding box center [264, 176] width 172 height 9
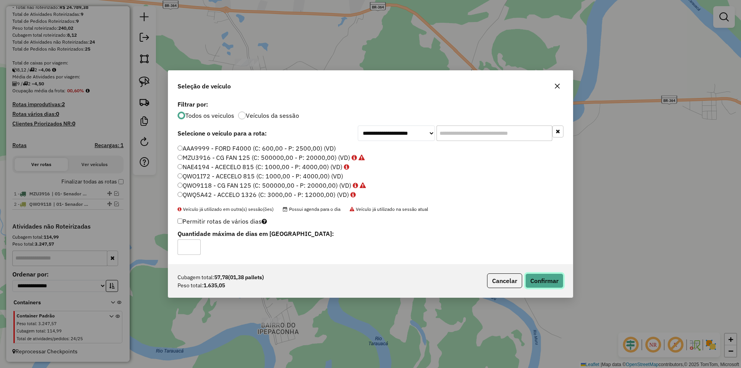
click at [558, 281] on button "Confirmar" at bounding box center [544, 280] width 38 height 15
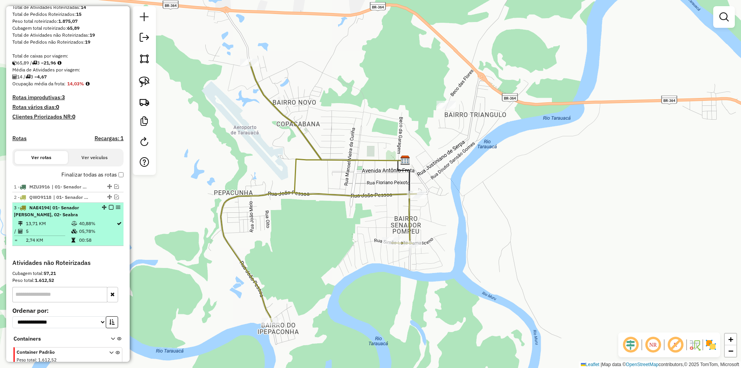
click at [58, 218] on div "3 - NAE4194 | 01- Senador [PERSON_NAME], 02- [PERSON_NAME]" at bounding box center [55, 211] width 82 height 14
select select "**********"
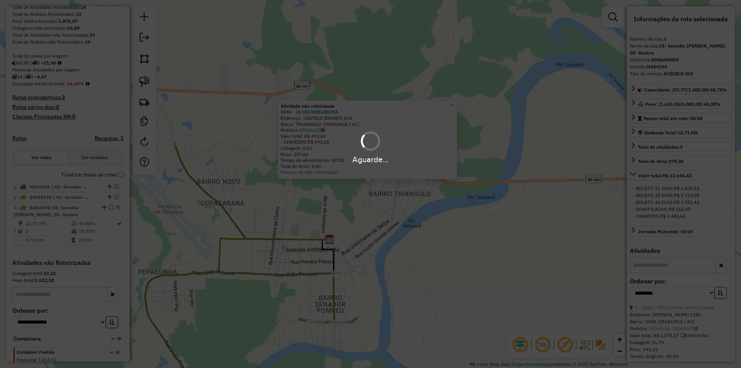
scroll to position [159, 0]
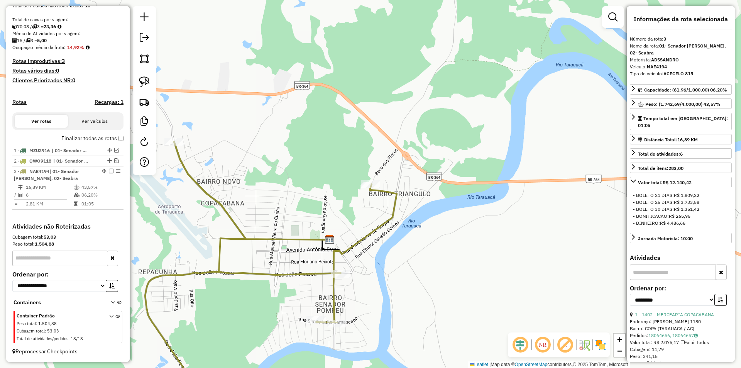
click at [117, 141] on label "Finalizar todas as rotas" at bounding box center [92, 138] width 62 height 8
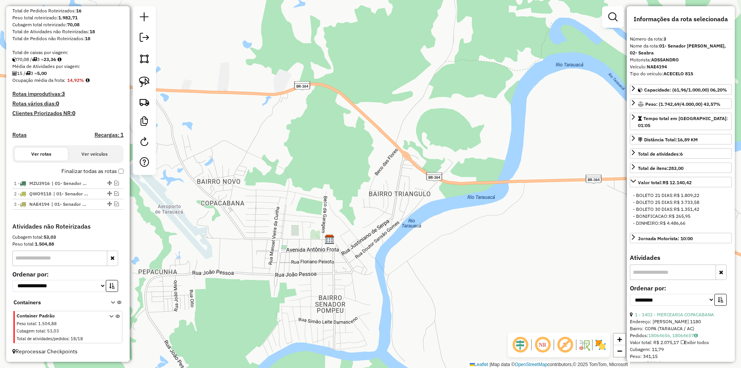
scroll to position [127, 0]
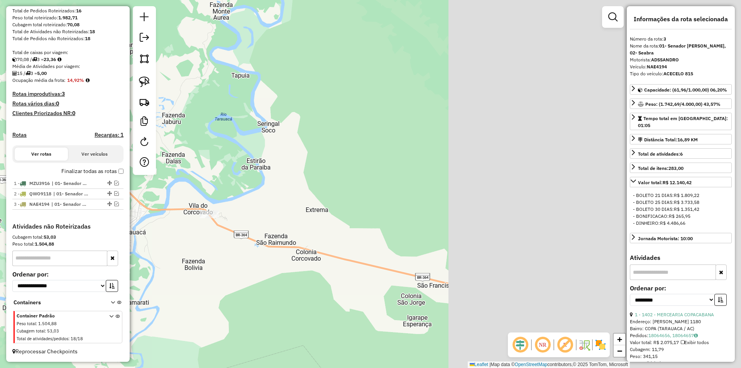
drag, startPoint x: 514, startPoint y: 201, endPoint x: 360, endPoint y: 187, distance: 153.8
click at [169, 205] on div "Janela de atendimento Grade de atendimento Capacidade Transportadoras Veículos …" at bounding box center [370, 184] width 741 height 368
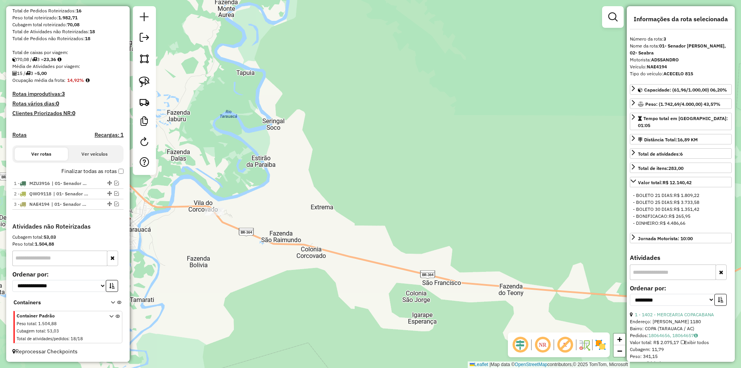
click at [178, 189] on div "Janela de atendimento Grade de atendimento Capacidade Transportadoras Veículos …" at bounding box center [370, 184] width 741 height 368
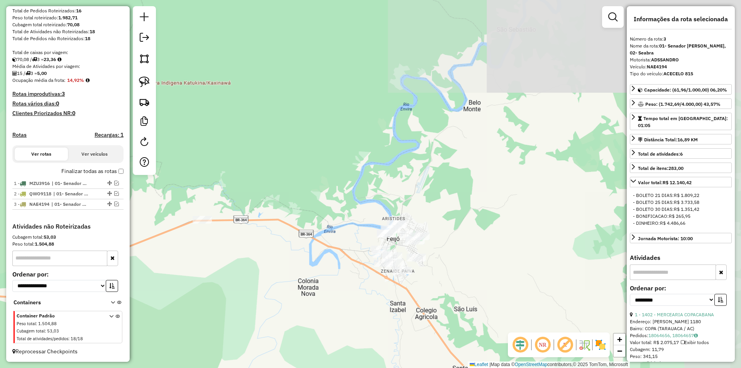
drag, startPoint x: 332, startPoint y: 168, endPoint x: 178, endPoint y: 177, distance: 154.2
click at [178, 177] on div "Janela de atendimento Grade de atendimento Capacidade Transportadoras Veículos …" at bounding box center [370, 184] width 741 height 368
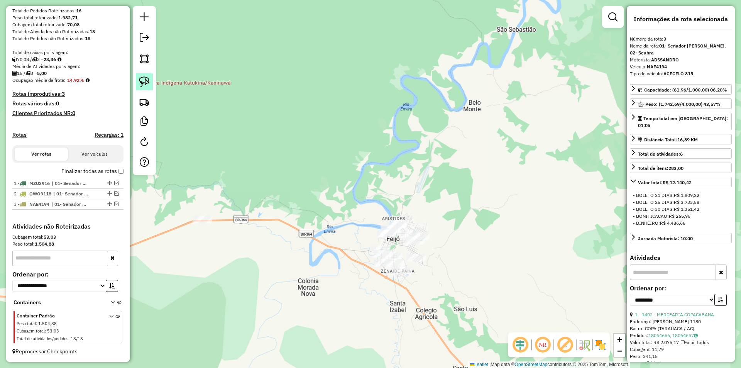
click at [141, 81] on img at bounding box center [144, 81] width 11 height 11
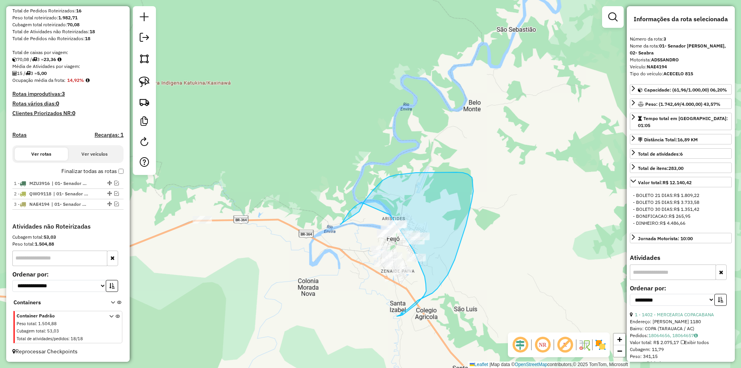
drag, startPoint x: 340, startPoint y: 224, endPoint x: 161, endPoint y: 181, distance: 184.6
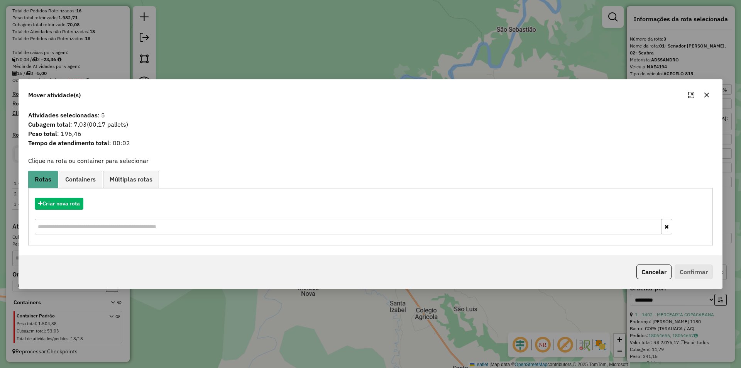
click at [707, 93] on icon "button" at bounding box center [706, 95] width 6 height 6
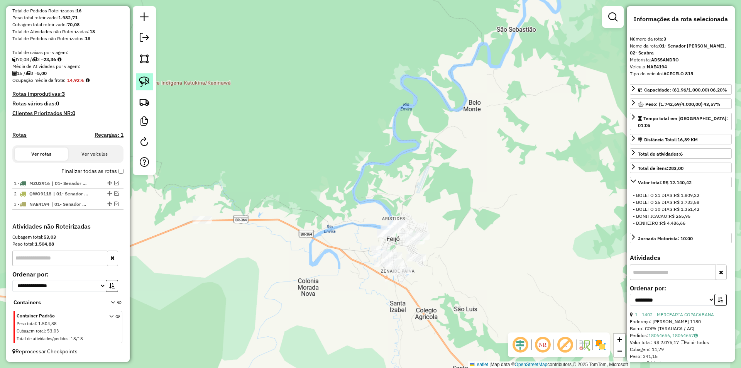
click at [139, 75] on link at bounding box center [144, 81] width 17 height 17
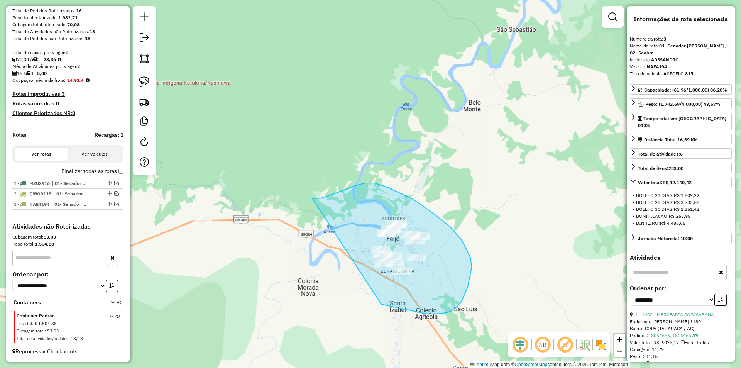
drag, startPoint x: 315, startPoint y: 198, endPoint x: 381, endPoint y: 304, distance: 124.6
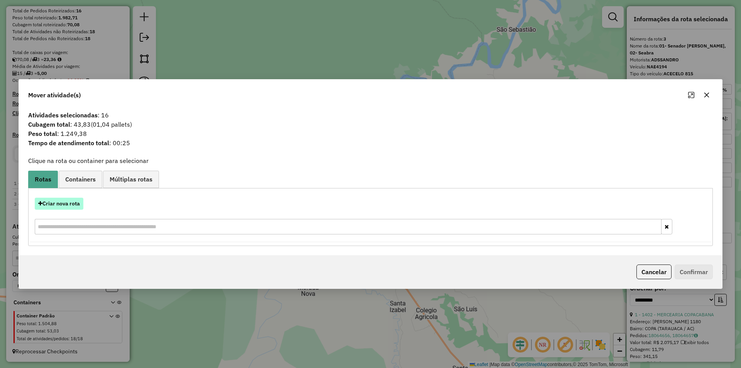
click at [83, 203] on button "Criar nova rota" at bounding box center [59, 204] width 49 height 12
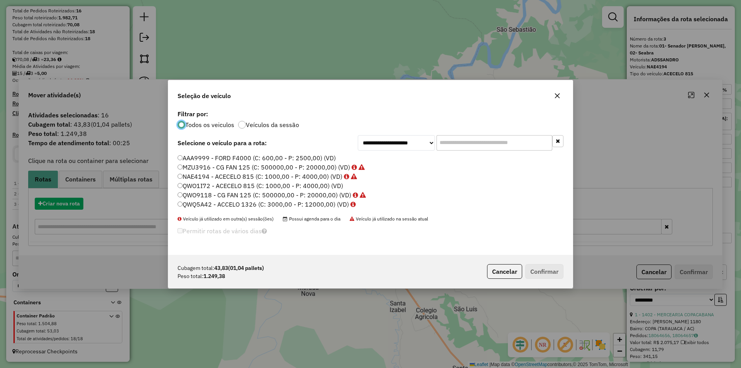
scroll to position [4, 2]
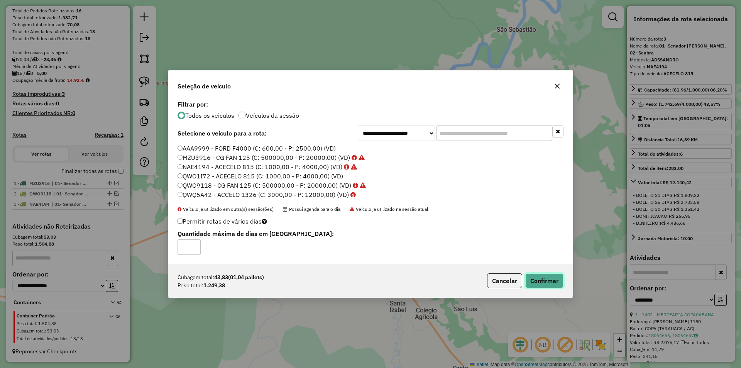
click at [553, 279] on button "Confirmar" at bounding box center [544, 280] width 38 height 15
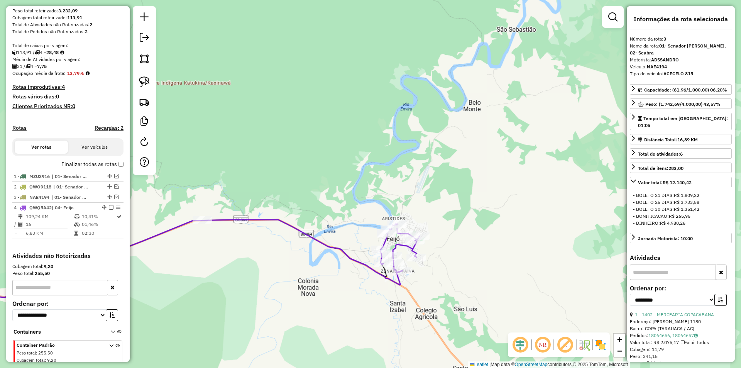
scroll to position [163, 0]
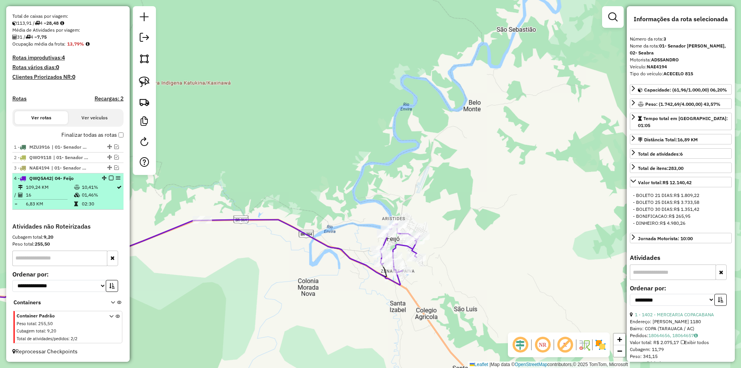
click at [112, 177] on div at bounding box center [108, 178] width 23 height 5
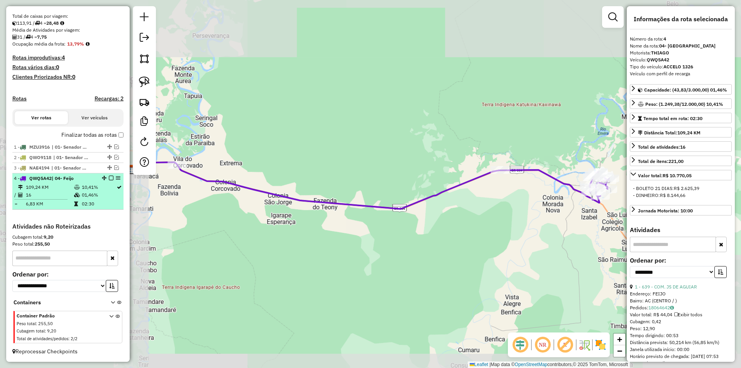
click at [109, 180] on em at bounding box center [111, 178] width 5 height 5
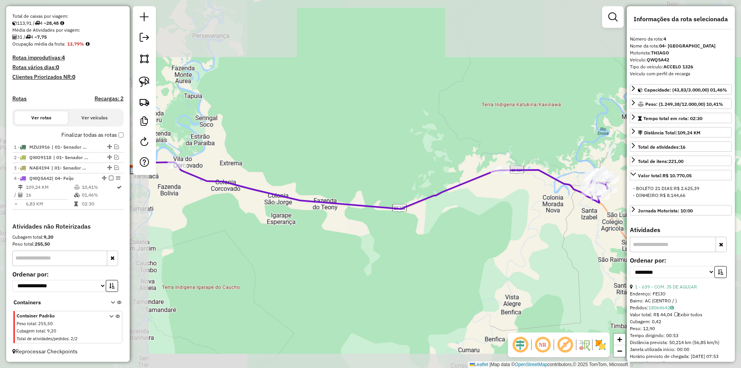
scroll to position [137, 0]
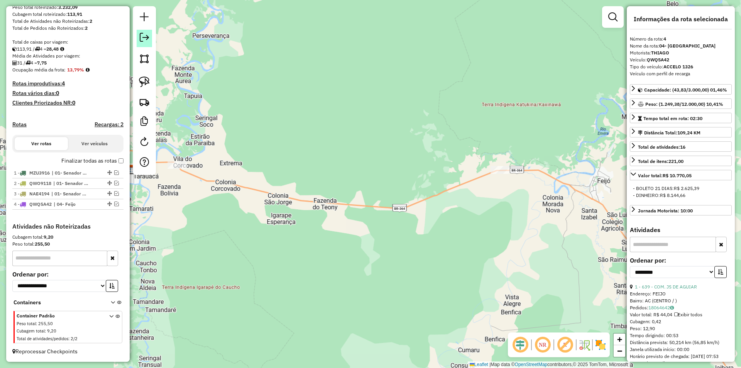
click at [149, 45] on link at bounding box center [144, 38] width 15 height 17
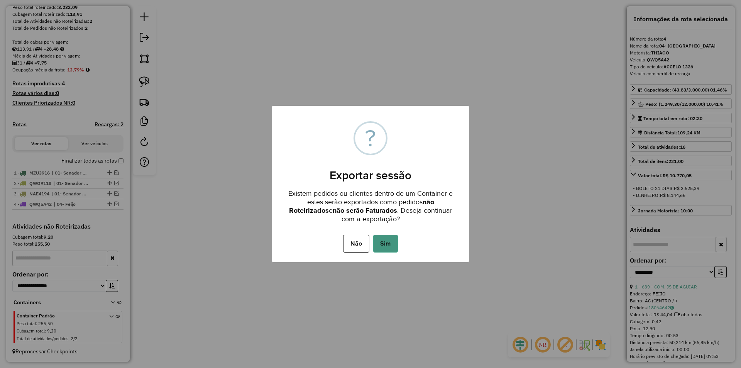
click at [393, 248] on button "Sim" at bounding box center [385, 244] width 25 height 18
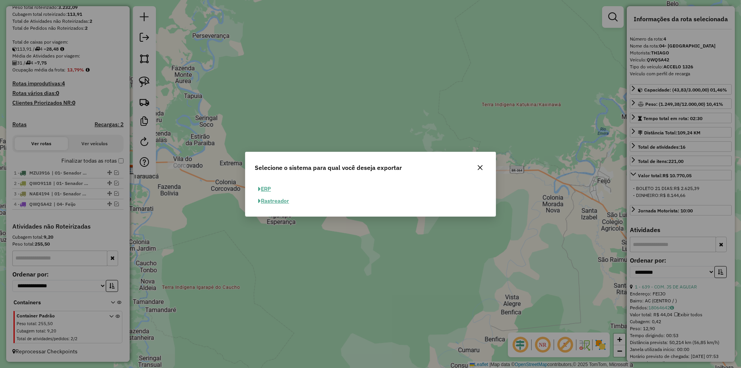
click at [261, 183] on button "ERP" at bounding box center [265, 189] width 20 height 12
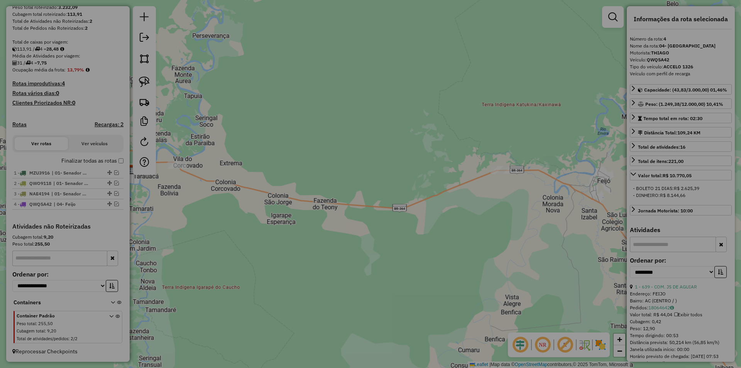
select select "**"
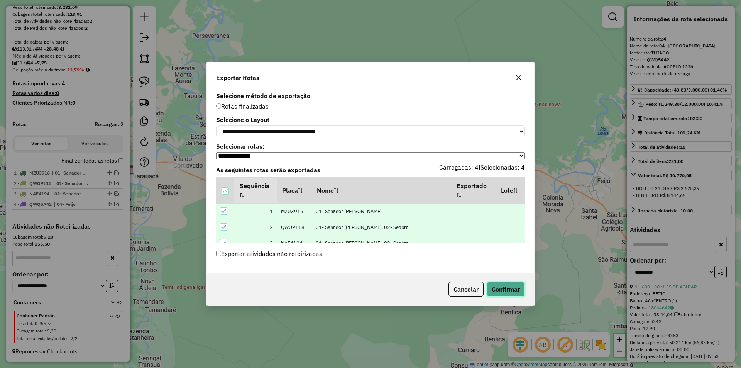
click at [509, 296] on button "Confirmar" at bounding box center [506, 289] width 38 height 15
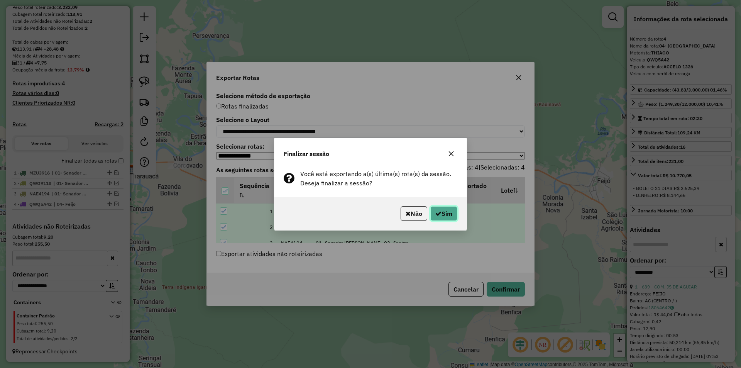
click at [445, 211] on button "Sim" at bounding box center [443, 213] width 27 height 15
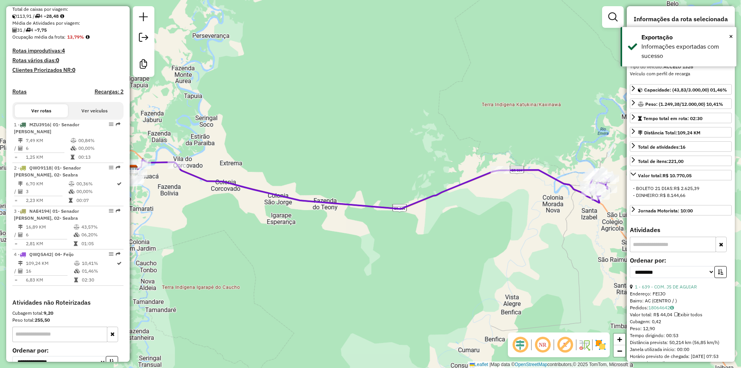
scroll to position [249, 0]
